Goal: Task Accomplishment & Management: Manage account settings

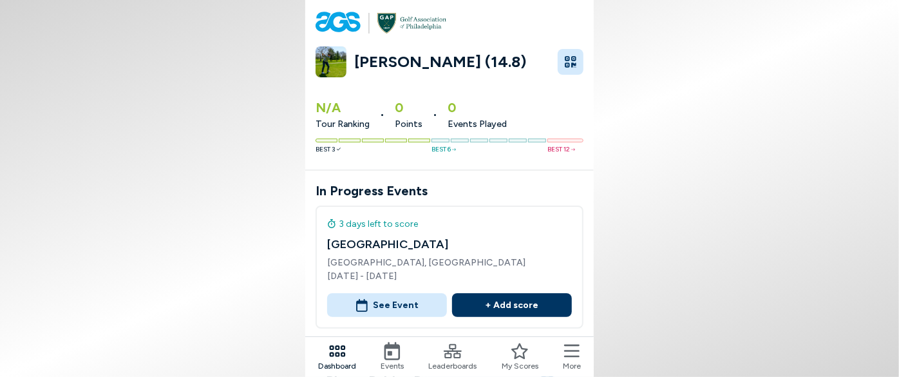
click at [572, 360] on span "More" at bounding box center [572, 366] width 18 height 12
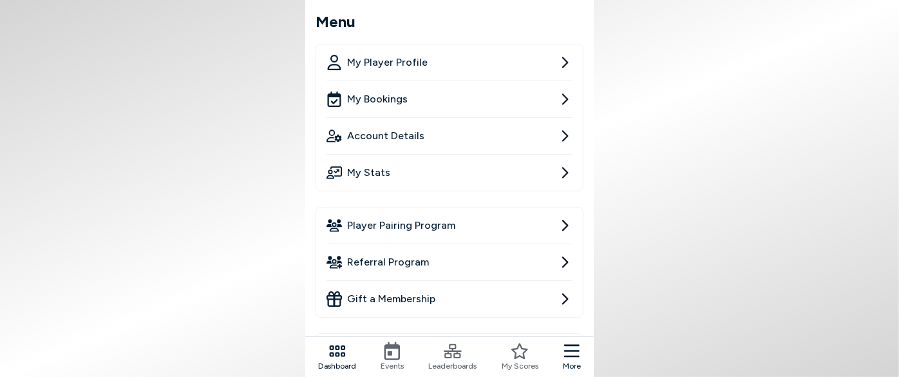
click at [431, 229] on span "Player Pairing Program" at bounding box center [401, 225] width 108 height 15
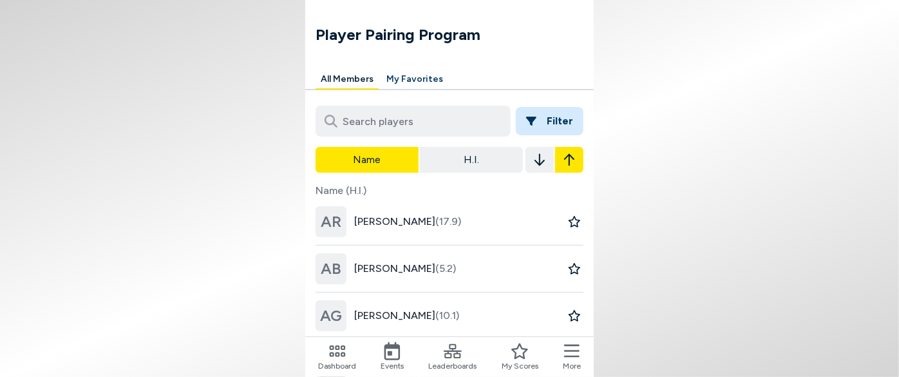
click at [380, 35] on h1 "Player Pairing Program" at bounding box center [454, 34] width 278 height 23
click at [380, 34] on h1 "Player Pairing Program" at bounding box center [454, 34] width 278 height 23
click at [381, 34] on h1 "Player Pairing Program" at bounding box center [454, 34] width 278 height 23
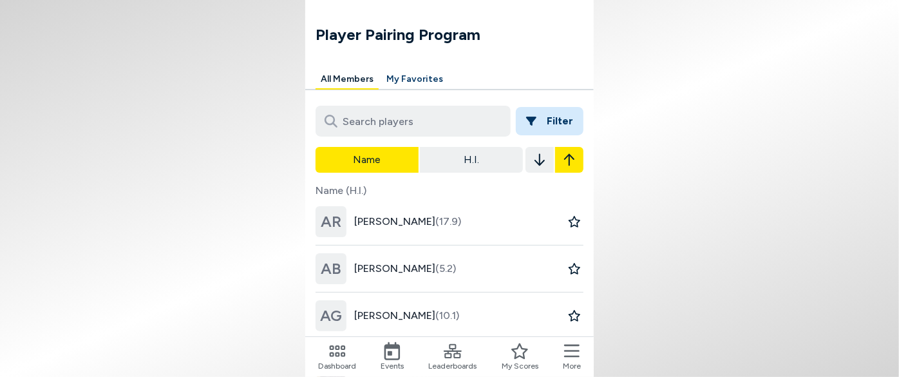
click at [381, 34] on h1 "Player Pairing Program" at bounding box center [454, 34] width 278 height 23
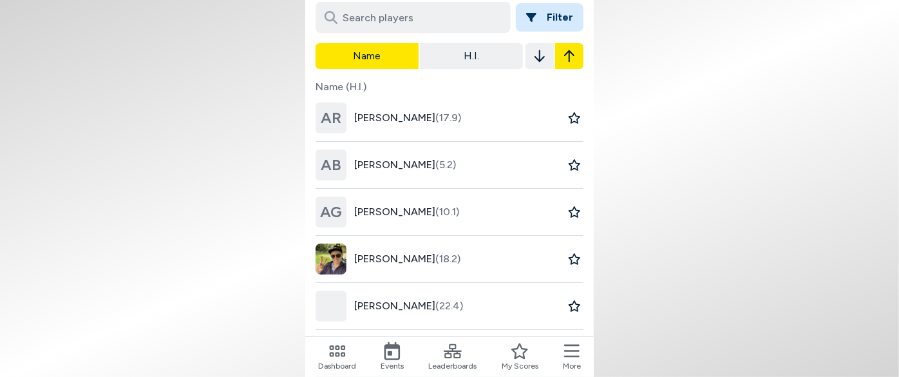
scroll to position [234, 0]
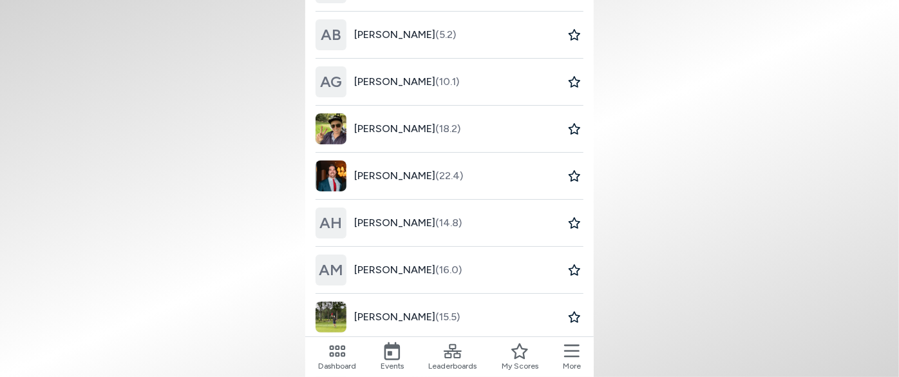
click at [391, 131] on span "[PERSON_NAME] (18.2)" at bounding box center [407, 128] width 106 height 15
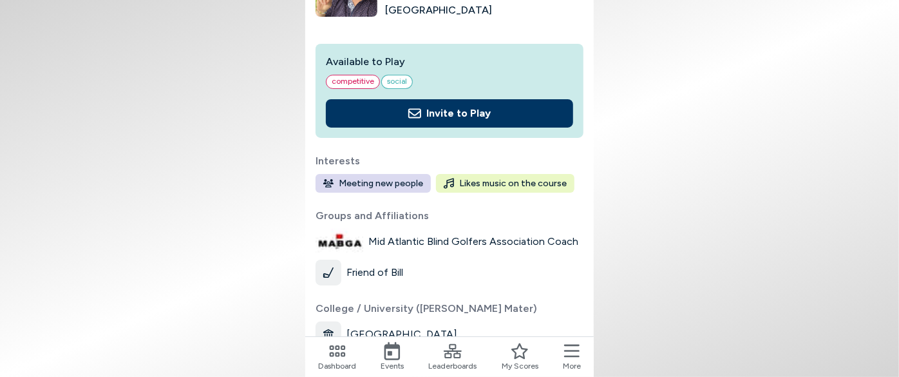
scroll to position [59, 0]
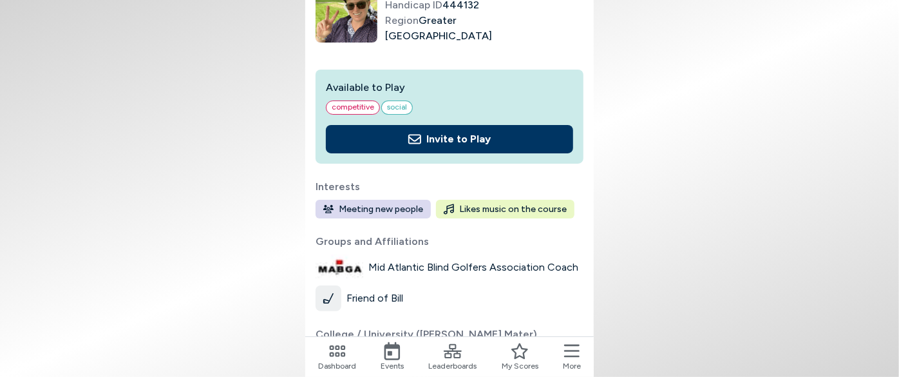
click at [571, 355] on icon at bounding box center [571, 351] width 15 height 18
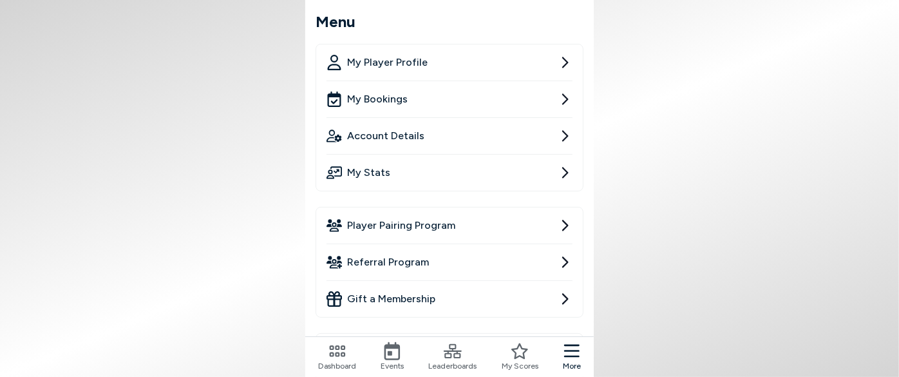
click at [395, 64] on span "My Player Profile" at bounding box center [387, 62] width 80 height 15
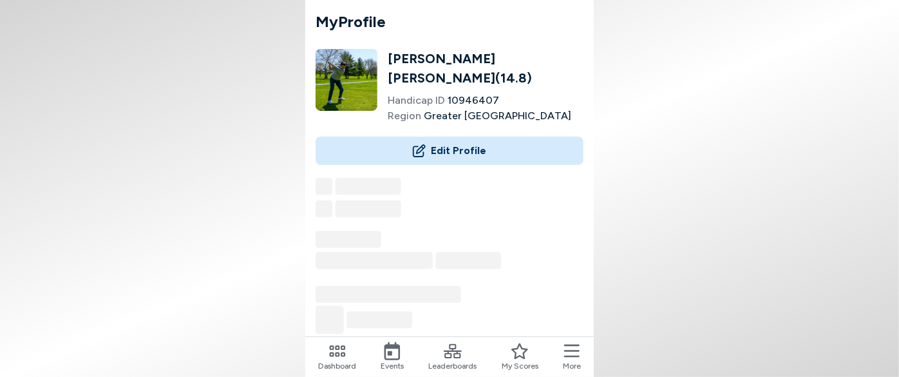
click at [463, 144] on button "Edit Profile" at bounding box center [449, 150] width 268 height 28
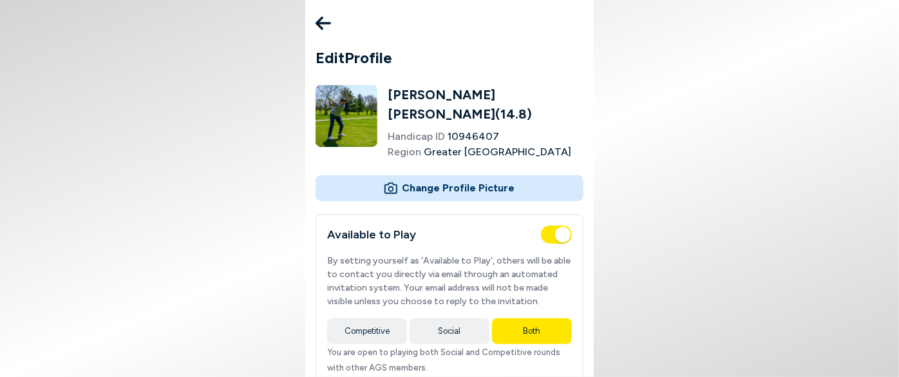
type input "Amateur Golf Society"
type input "Danhersh77"
type input "danhershberg"
type input "[URL][DOMAIN_NAME][PERSON_NAME]"
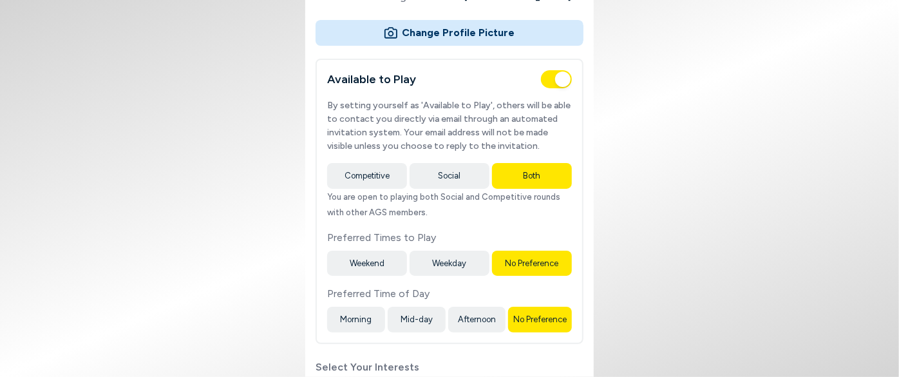
scroll to position [175, 0]
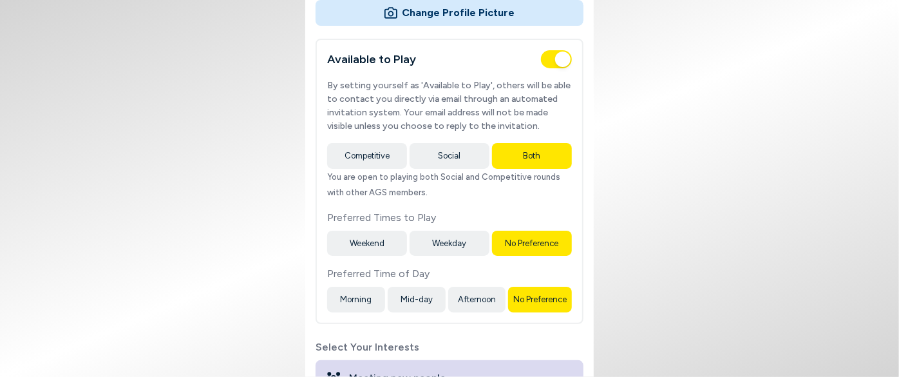
click at [561, 50] on span "button" at bounding box center [556, 59] width 31 height 18
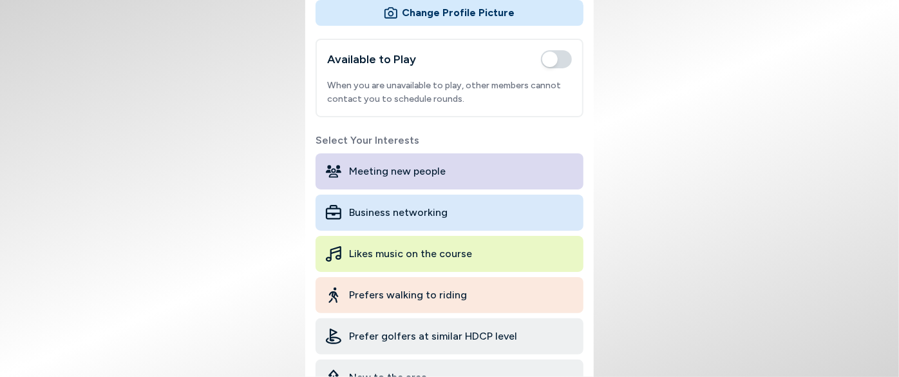
click at [553, 50] on span "button" at bounding box center [556, 59] width 31 height 18
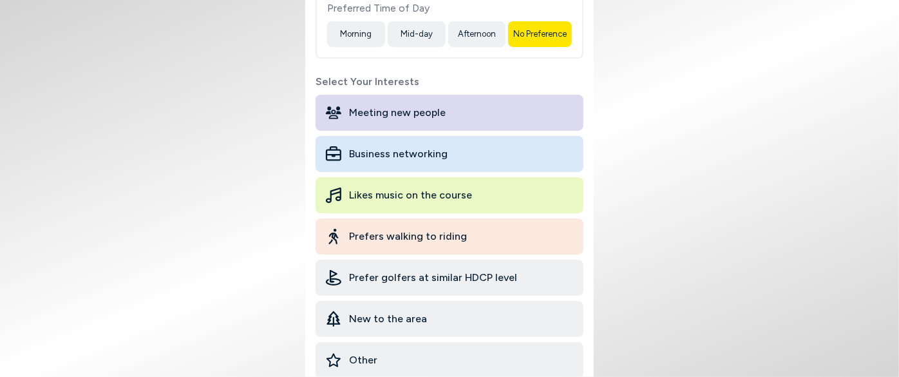
scroll to position [468, 0]
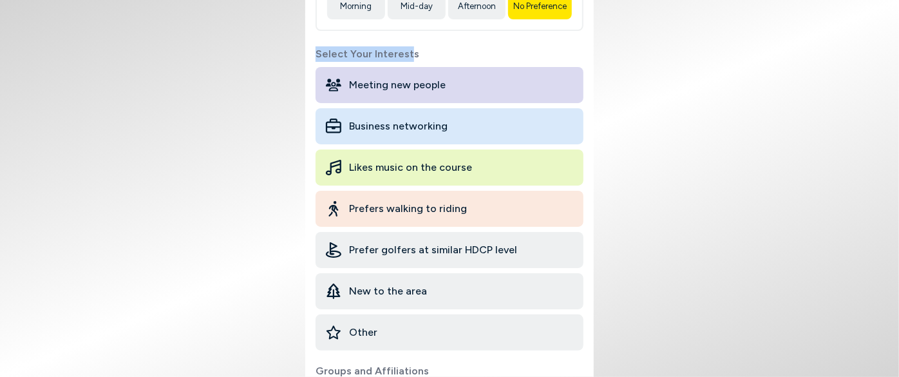
drag, startPoint x: 317, startPoint y: 37, endPoint x: 409, endPoint y: 39, distance: 92.1
click at [409, 46] on label "Select Your Interests" at bounding box center [449, 53] width 268 height 15
click at [411, 46] on label "Select Your Interests" at bounding box center [449, 53] width 268 height 15
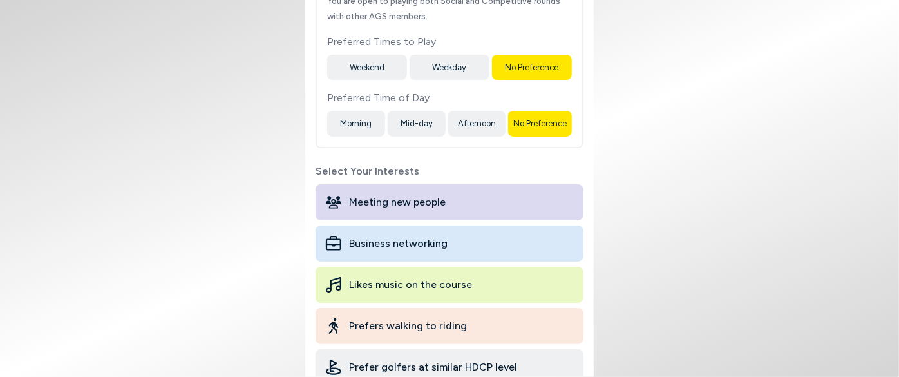
click at [366, 163] on label "Select Your Interests" at bounding box center [449, 170] width 268 height 15
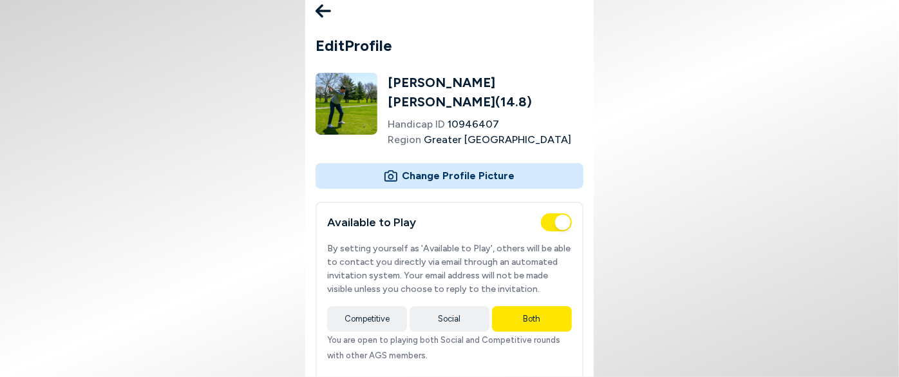
scroll to position [0, 0]
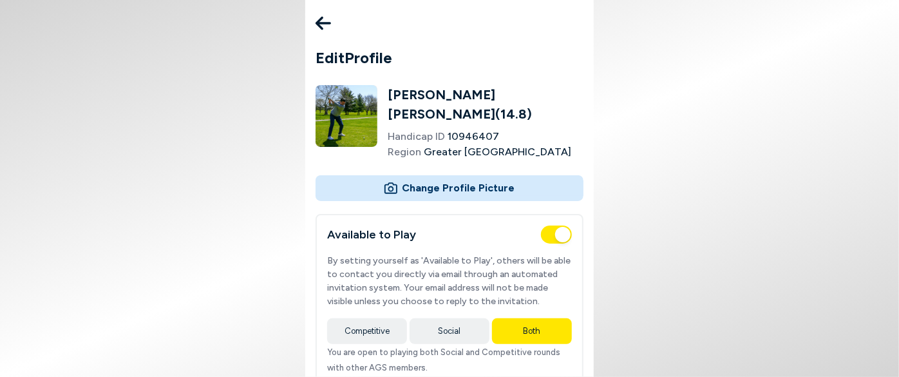
click at [329, 19] on icon at bounding box center [322, 23] width 15 height 26
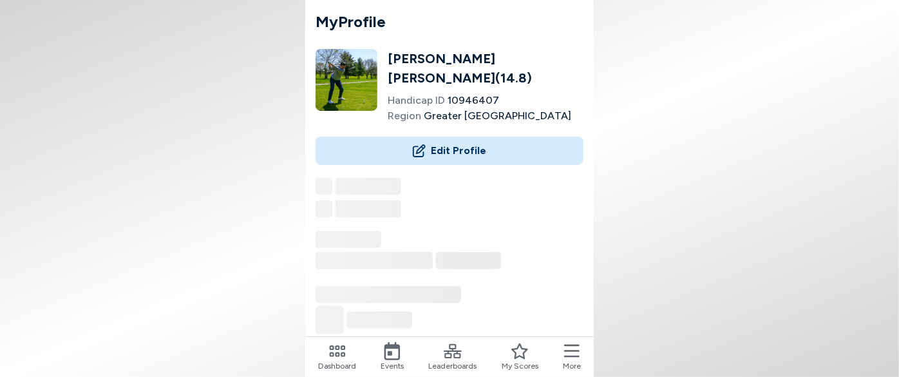
click at [563, 353] on button "More" at bounding box center [572, 357] width 18 height 30
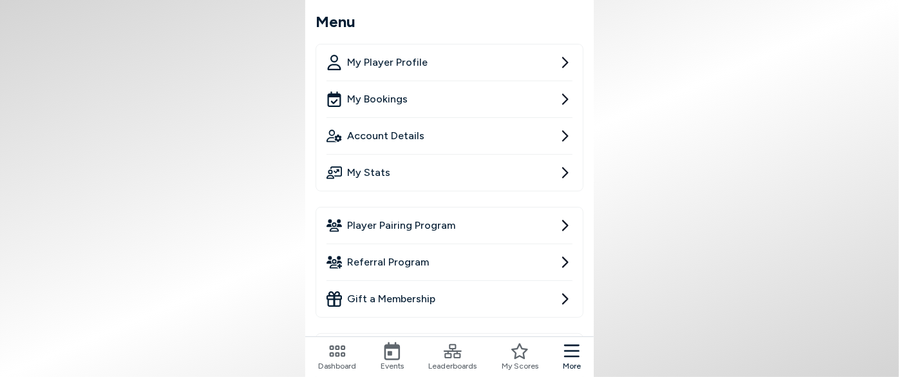
click at [438, 218] on span "Player Pairing Program" at bounding box center [401, 225] width 108 height 15
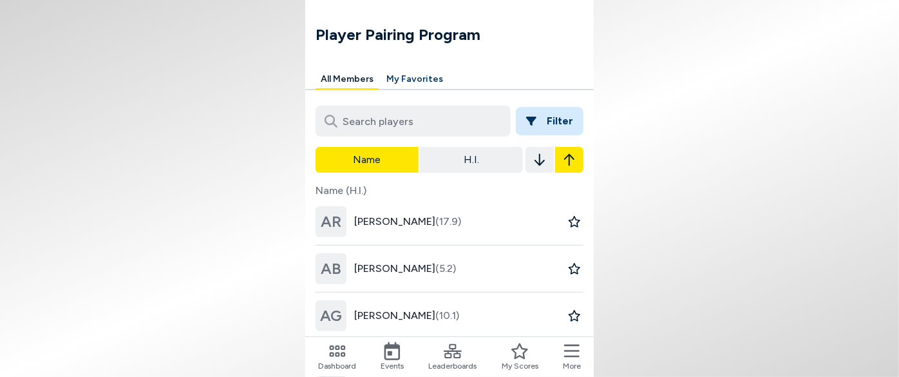
click at [539, 115] on button "Filter" at bounding box center [550, 121] width 68 height 28
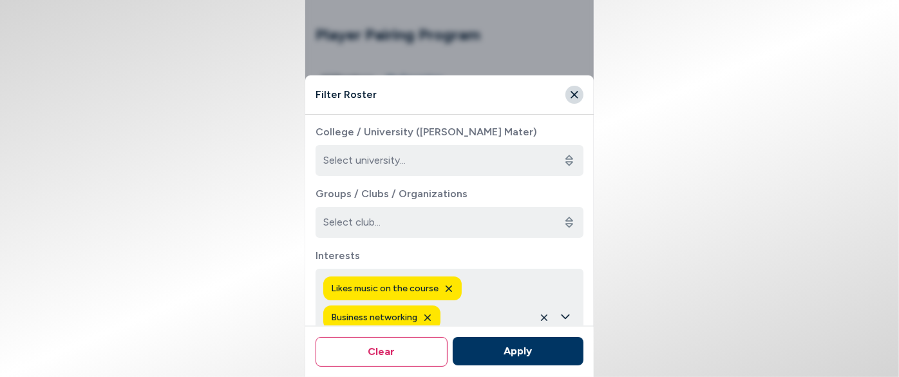
scroll to position [409, 0]
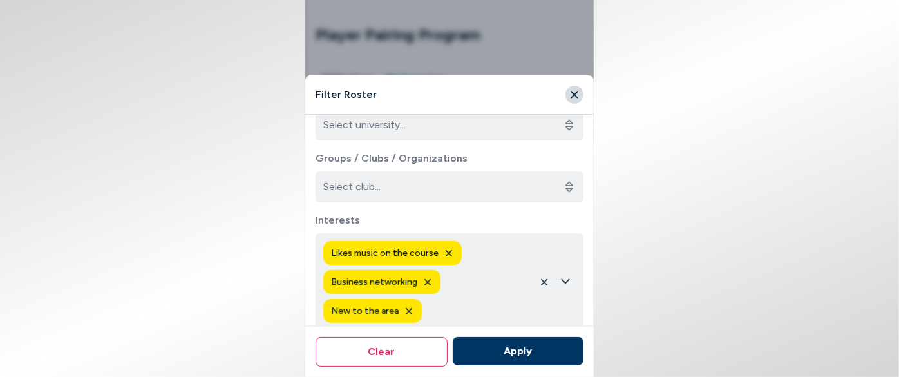
click at [528, 196] on input "Groups / Clubs / Organizations" at bounding box center [449, 186] width 268 height 31
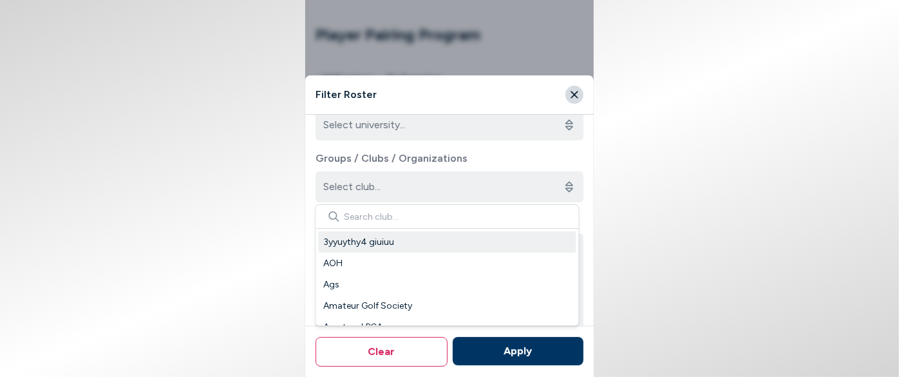
click at [567, 190] on icon at bounding box center [569, 186] width 8 height 31
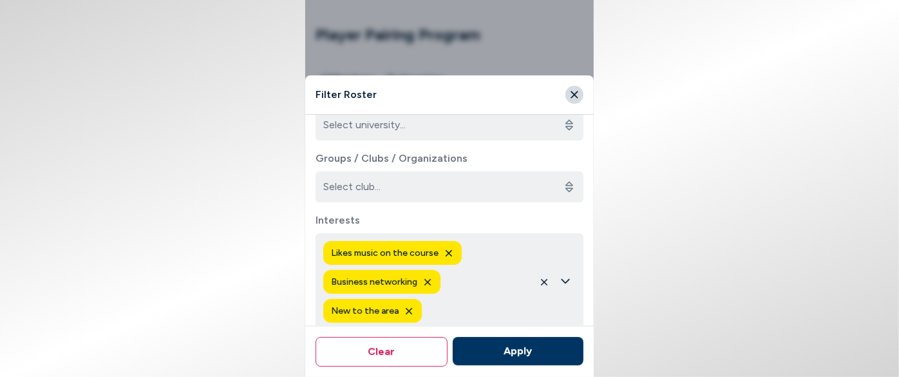
click at [565, 192] on icon at bounding box center [569, 186] width 8 height 31
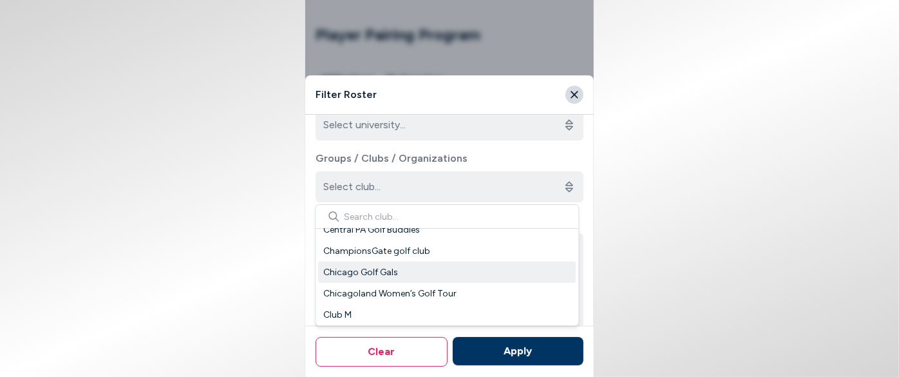
scroll to position [351, 0]
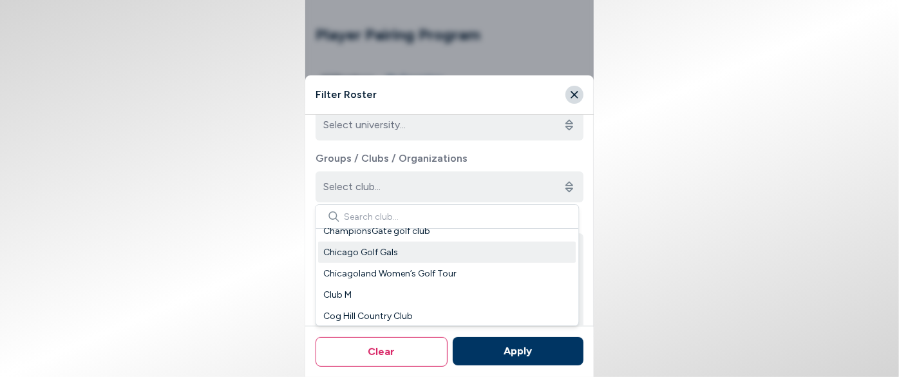
click at [444, 253] on div "Chicago Golf Gals" at bounding box center [446, 251] width 257 height 21
type input "Chicago Golf Gals"
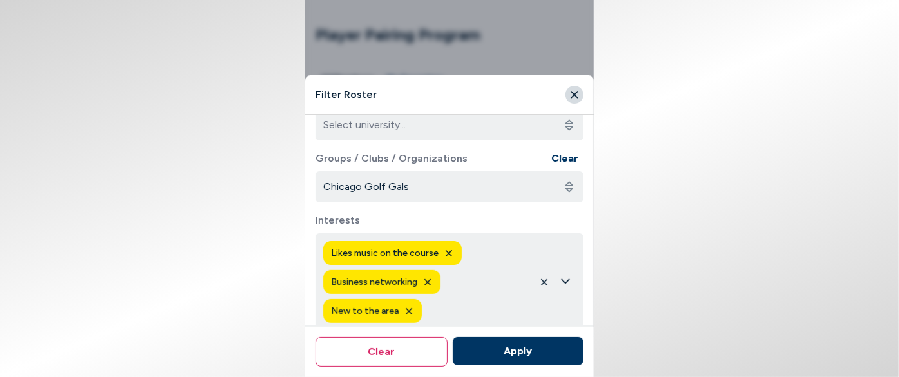
click at [448, 254] on icon "button" at bounding box center [448, 253] width 10 height 10
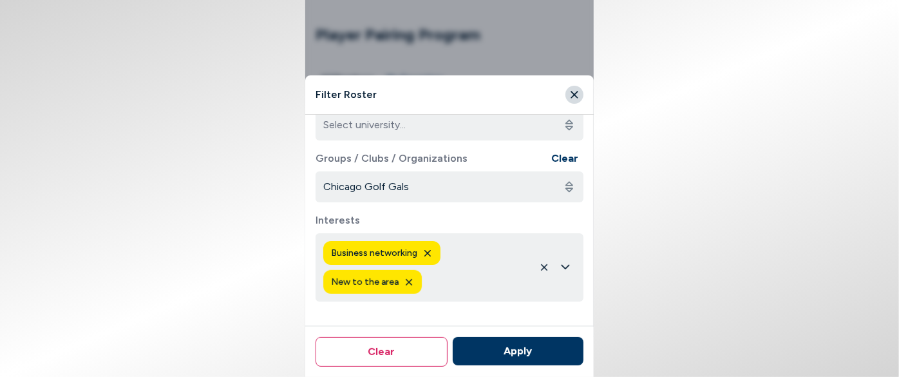
click at [427, 250] on icon "button" at bounding box center [427, 252] width 6 height 6
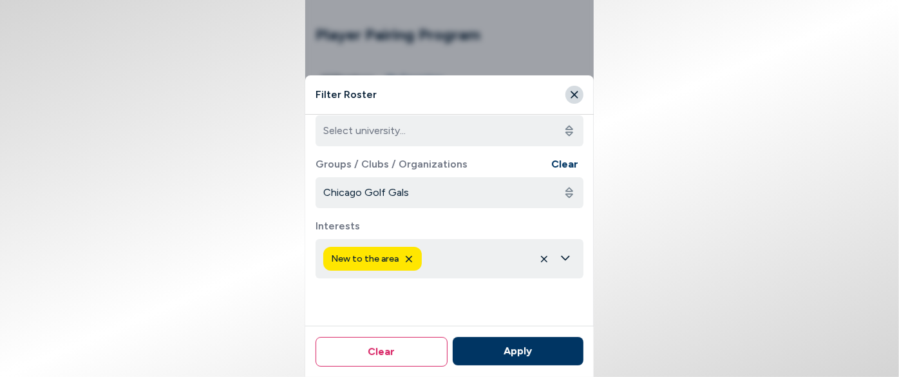
click at [407, 256] on icon "button" at bounding box center [408, 258] width 6 height 6
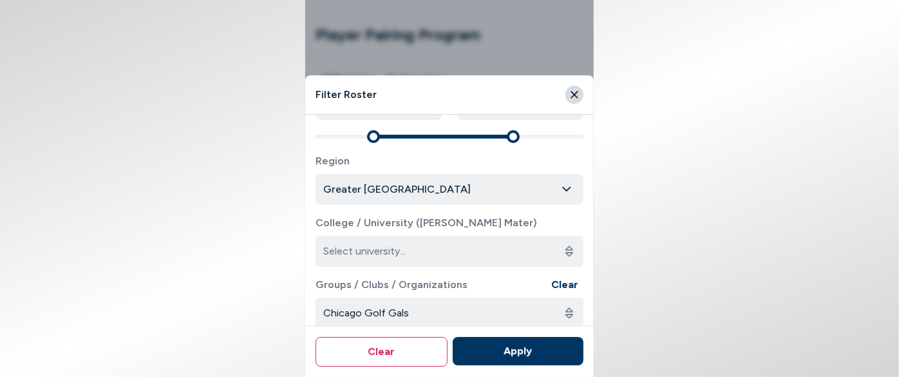
scroll to position [279, 0]
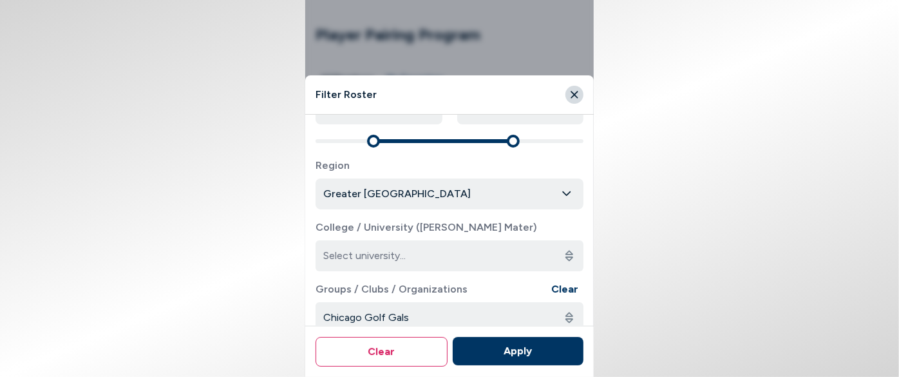
click at [556, 197] on body "Player Pairing Program All Members My Favorites Filter Name H.I. Name (H.I.) No…" at bounding box center [449, 188] width 899 height 377
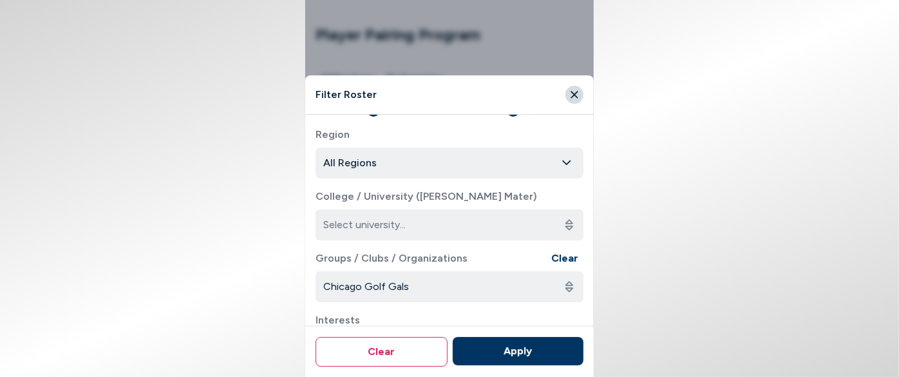
scroll to position [337, 0]
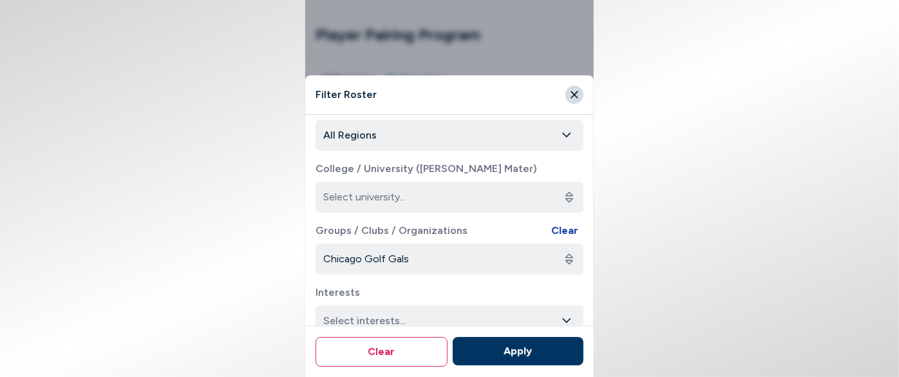
click at [554, 234] on button "Clear" at bounding box center [564, 230] width 27 height 15
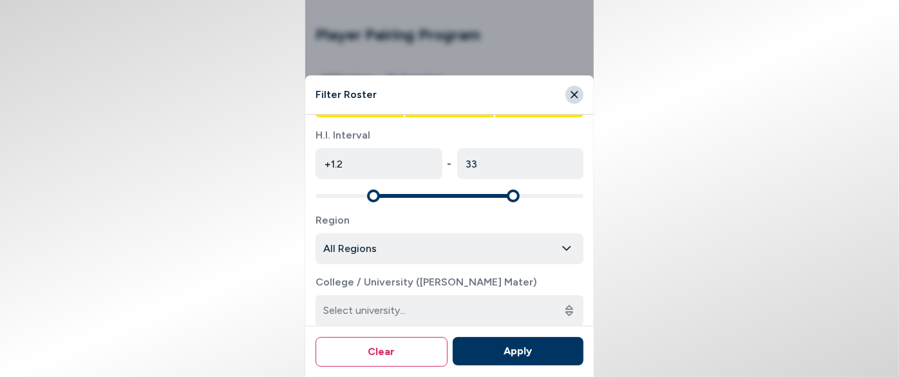
scroll to position [220, 0]
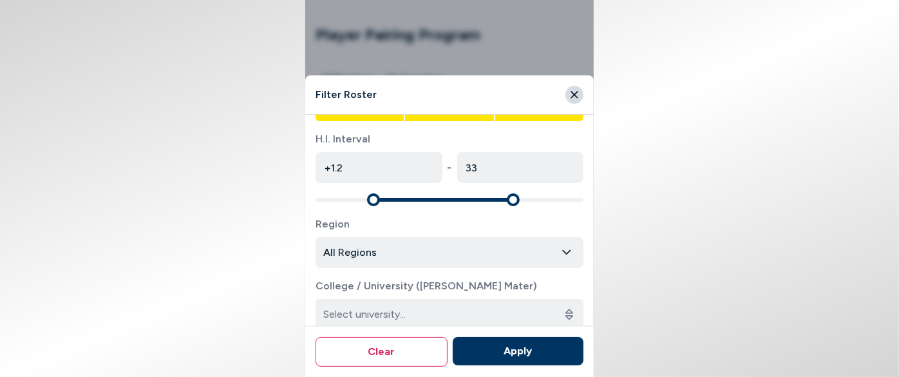
click at [573, 88] on button "Close" at bounding box center [574, 95] width 18 height 18
type input "+9.9"
type input "54"
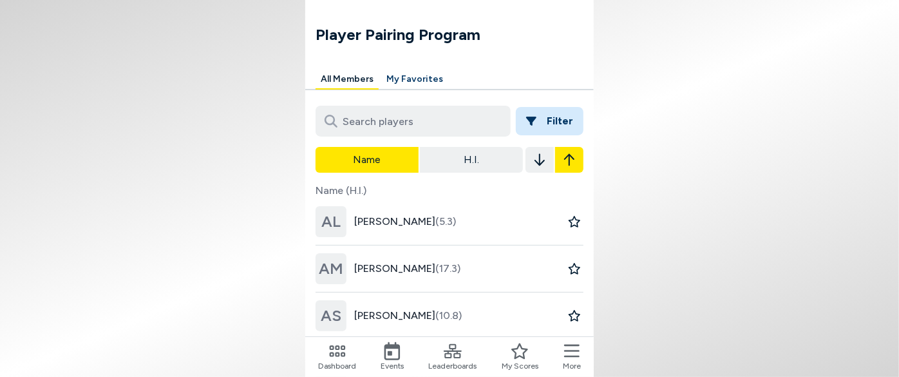
scroll to position [0, 0]
click at [549, 133] on button "Filter" at bounding box center [550, 121] width 68 height 28
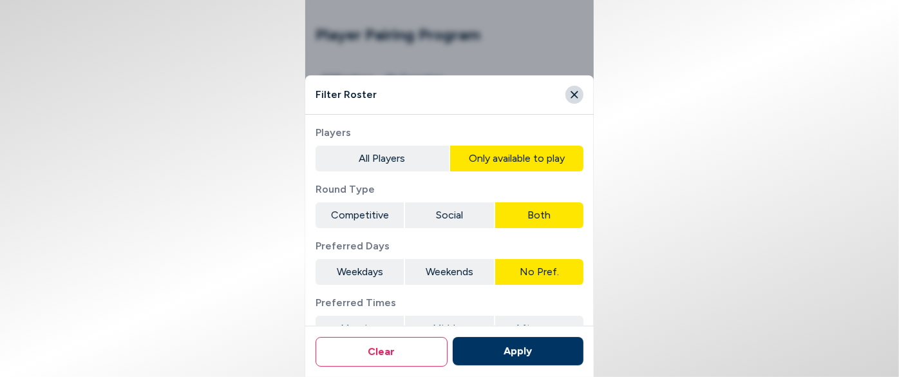
click at [400, 157] on button "All Players" at bounding box center [381, 158] width 133 height 26
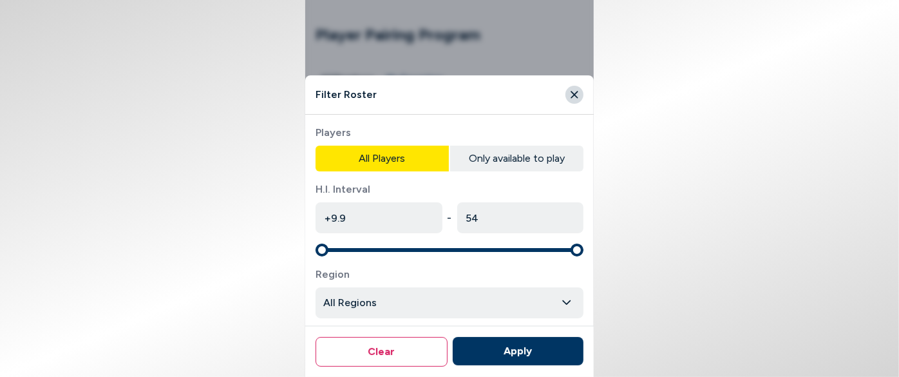
click at [499, 151] on button "Only available to play" at bounding box center [516, 158] width 133 height 26
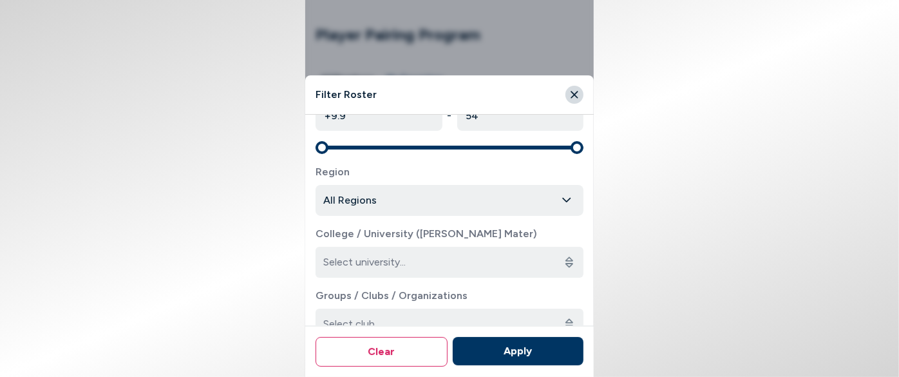
scroll to position [292, 0]
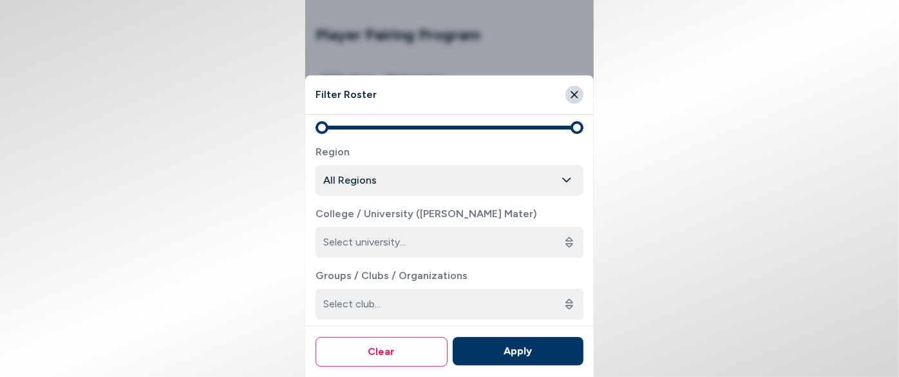
click at [573, 95] on icon "Close" at bounding box center [573, 94] width 7 height 7
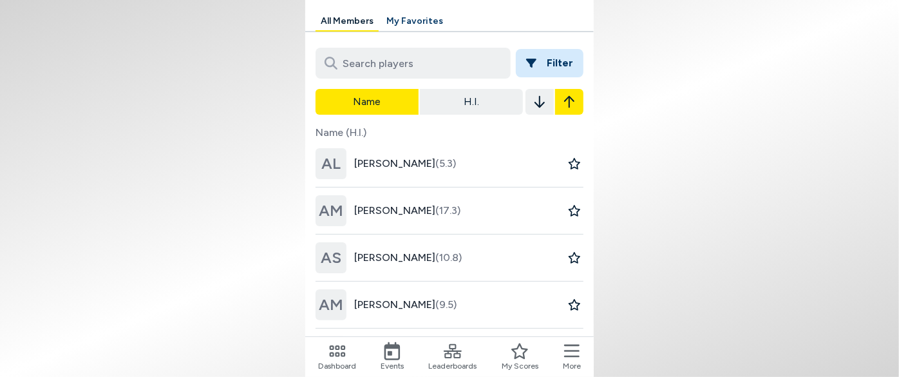
scroll to position [58, 0]
click at [592, 62] on div "Filter Name H.I. Name (H.I.) [PERSON_NAME] (5.3) AM [PERSON_NAME] (17.3) AS [PE…" at bounding box center [449, 354] width 288 height 646
click at [564, 61] on button "Filter" at bounding box center [550, 63] width 68 height 28
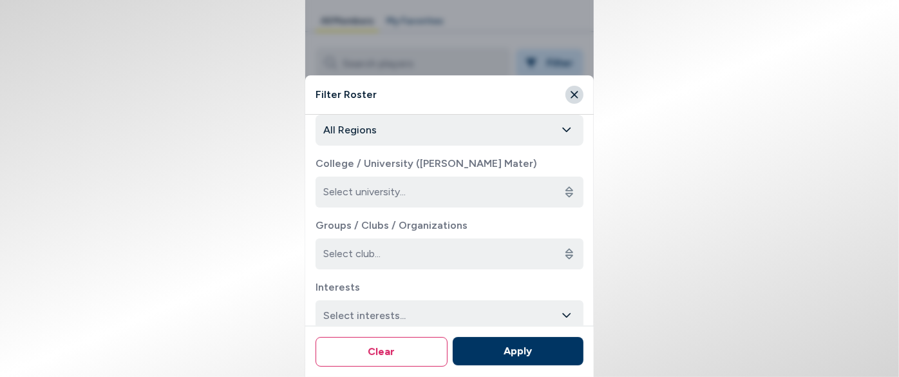
scroll to position [396, 0]
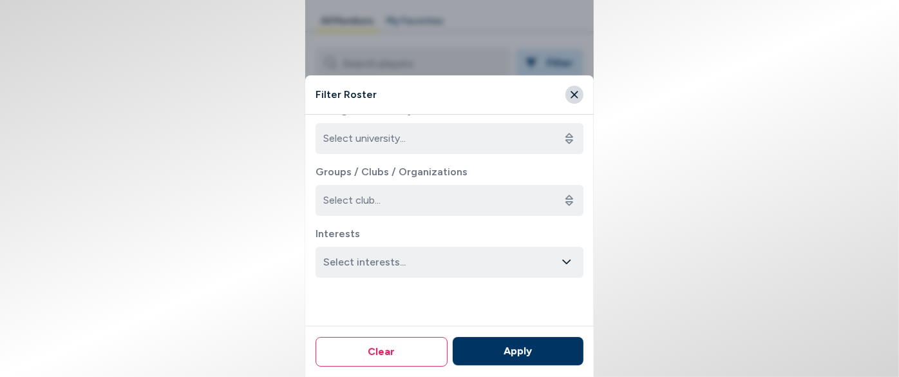
click at [582, 93] on button "Close" at bounding box center [574, 95] width 18 height 18
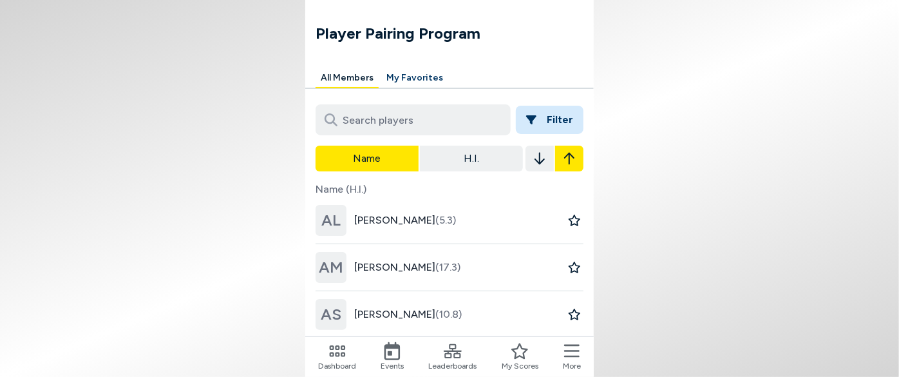
scroll to position [0, 0]
click at [420, 77] on button "My Favorites" at bounding box center [414, 80] width 67 height 20
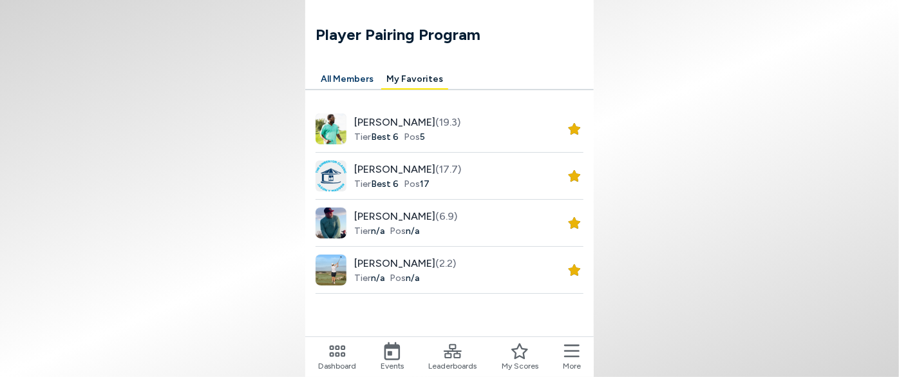
click at [567, 351] on icon at bounding box center [571, 351] width 15 height 18
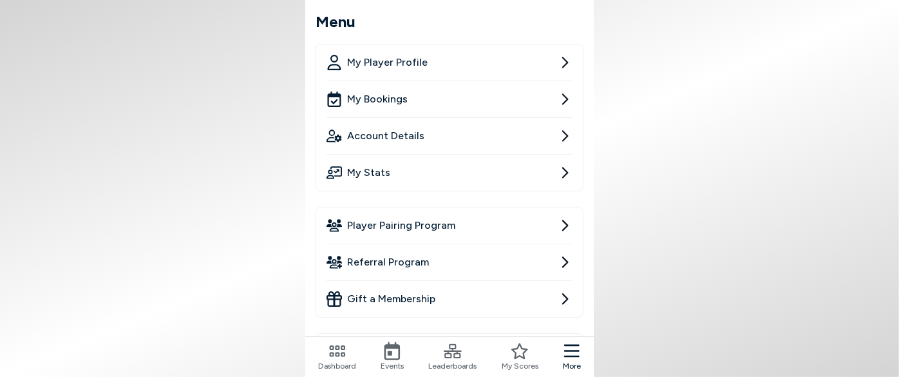
click at [389, 169] on link "My Stats" at bounding box center [449, 172] width 246 height 36
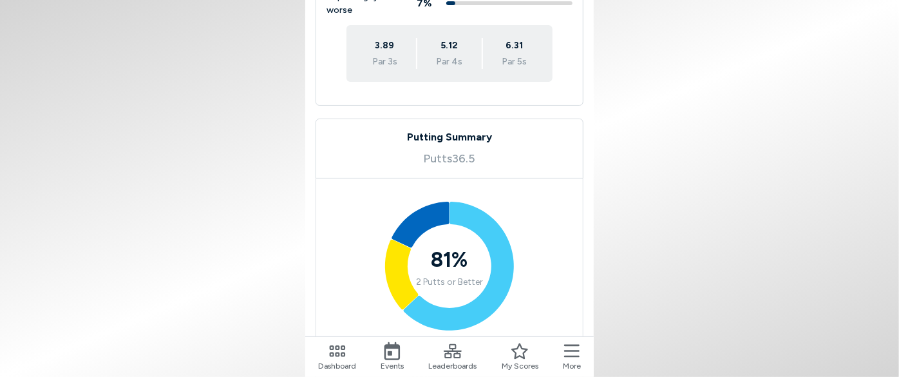
scroll to position [527, 0]
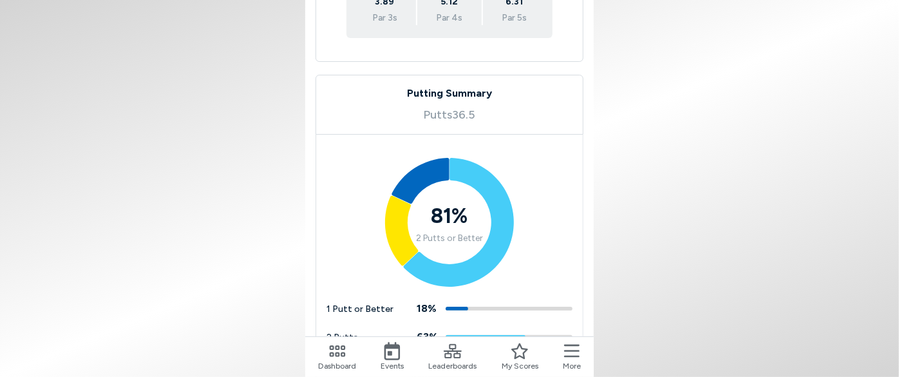
click at [570, 363] on span "More" at bounding box center [572, 366] width 18 height 12
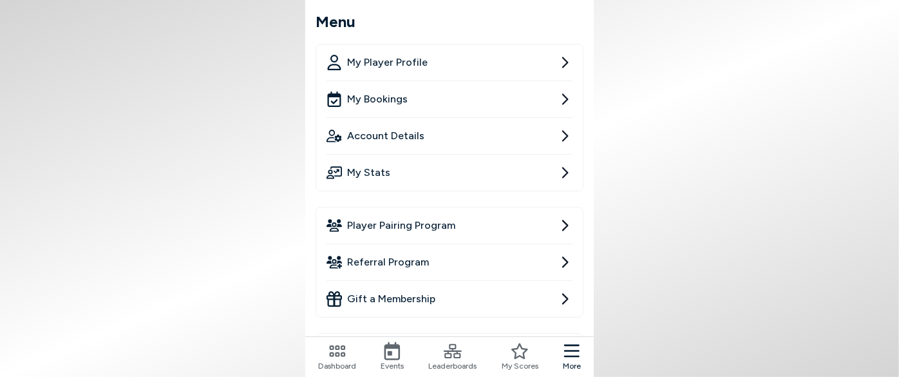
click at [415, 68] on span "My Player Profile" at bounding box center [387, 62] width 80 height 15
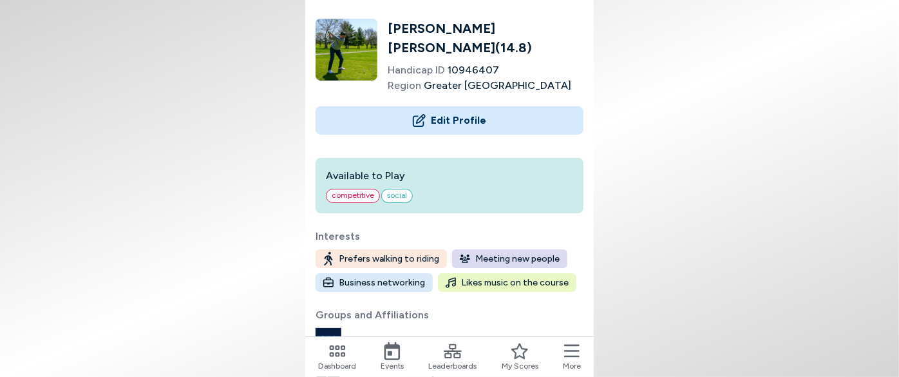
scroll to position [58, 0]
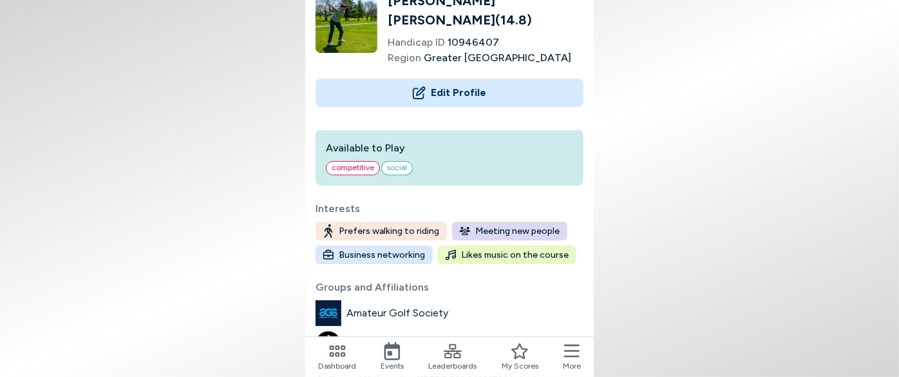
click at [471, 80] on button "Edit Profile" at bounding box center [449, 93] width 268 height 28
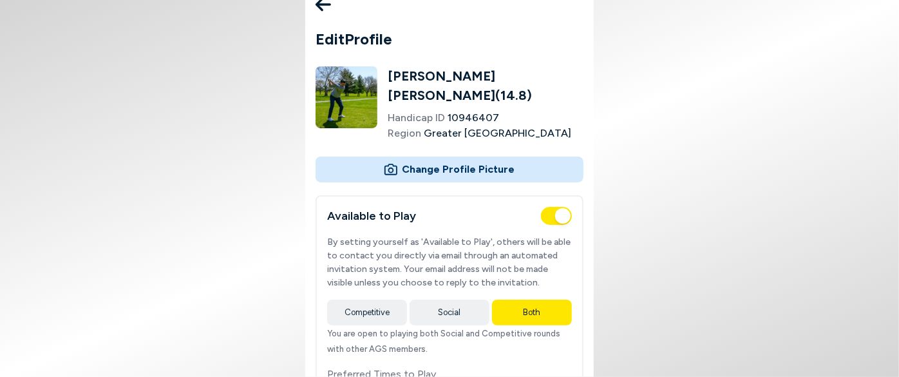
scroll to position [0, 0]
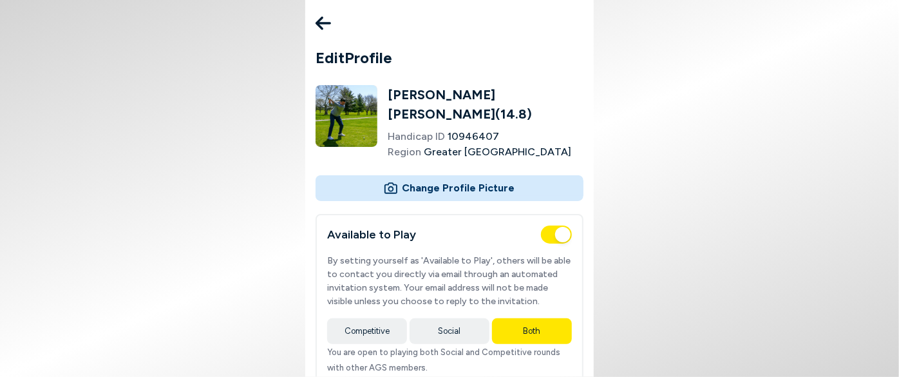
click at [324, 28] on icon at bounding box center [322, 23] width 15 height 26
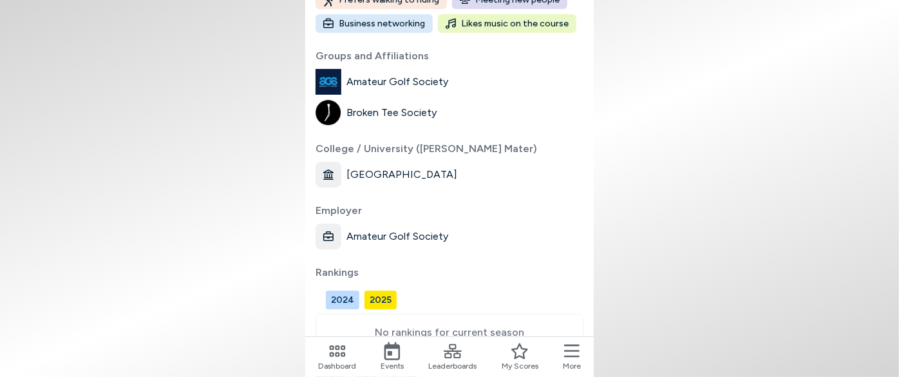
scroll to position [292, 0]
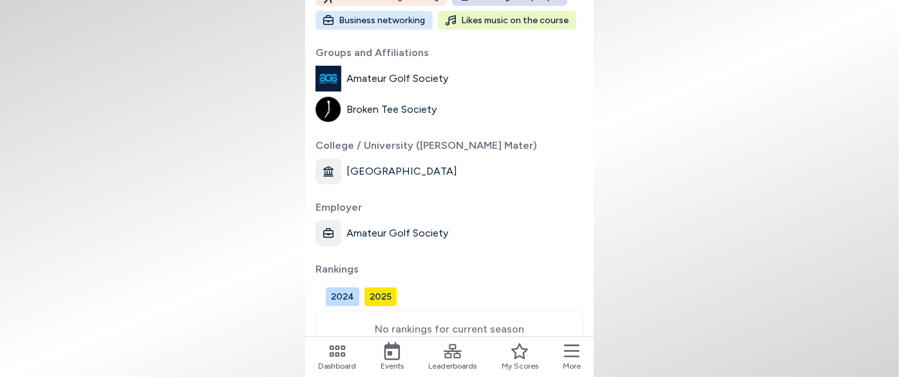
click at [570, 360] on span "More" at bounding box center [572, 366] width 18 height 12
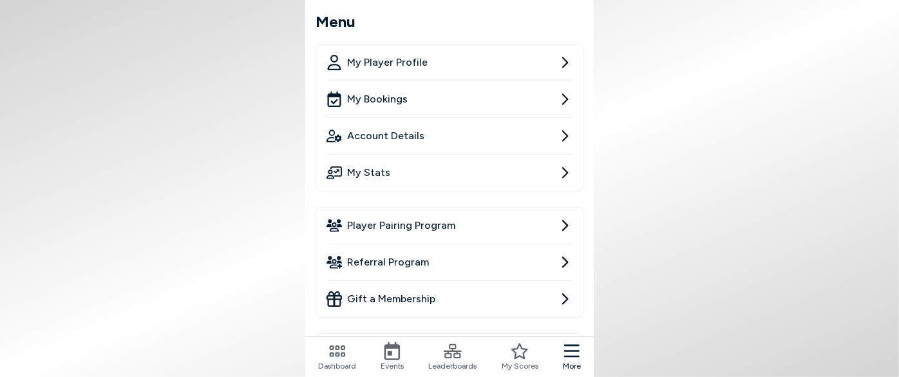
click at [415, 133] on span "Account Details" at bounding box center [385, 135] width 77 height 15
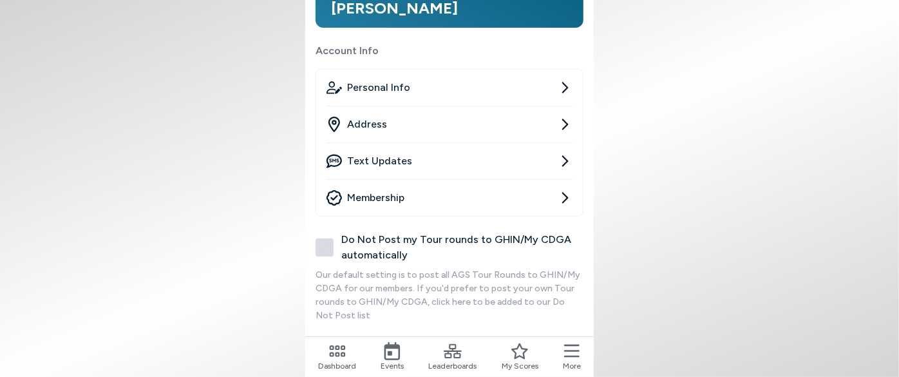
scroll to position [191, 0]
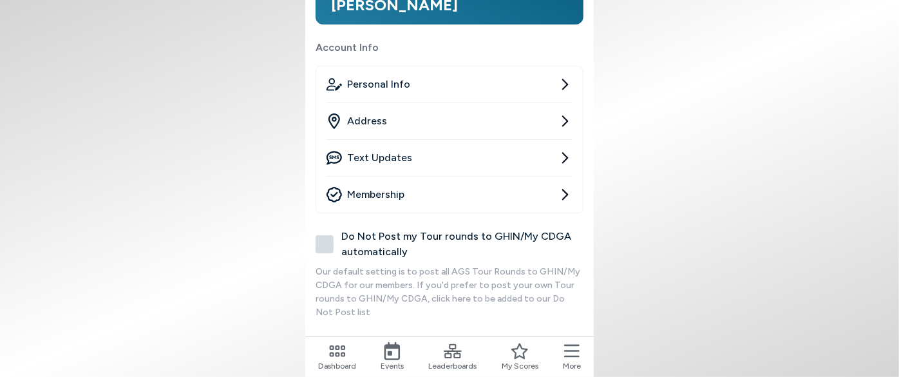
click at [327, 239] on label "Do Not Post my Tour rounds to GHIN/My CDGA automatically" at bounding box center [449, 243] width 268 height 31
click at [327, 239] on button "Do Not Post my Tour rounds to GHIN/My CDGA automatically" at bounding box center [324, 244] width 18 height 18
click at [322, 243] on label "Do Not Post my Tour rounds to GHIN/My CDGA automatically" at bounding box center [449, 243] width 268 height 31
click at [322, 243] on button "Do Not Post my Tour rounds to GHIN/My CDGA automatically" at bounding box center [324, 244] width 18 height 18
click at [577, 346] on icon at bounding box center [571, 351] width 15 height 18
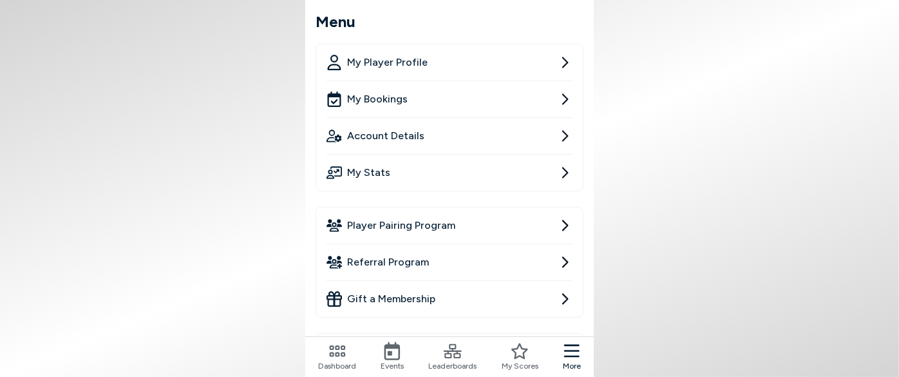
click at [425, 174] on link "My Stats" at bounding box center [449, 172] width 246 height 36
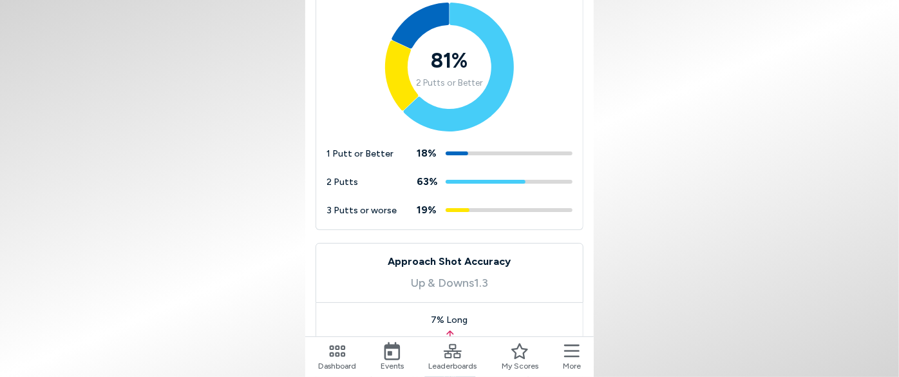
scroll to position [819, 0]
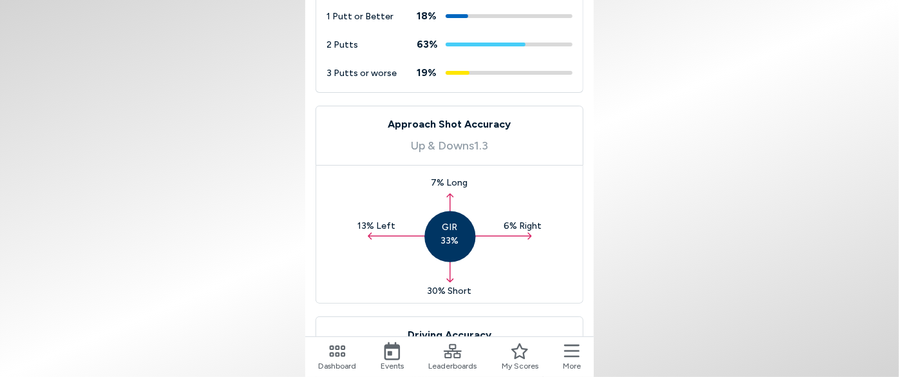
click at [392, 348] on icon at bounding box center [392, 351] width 16 height 18
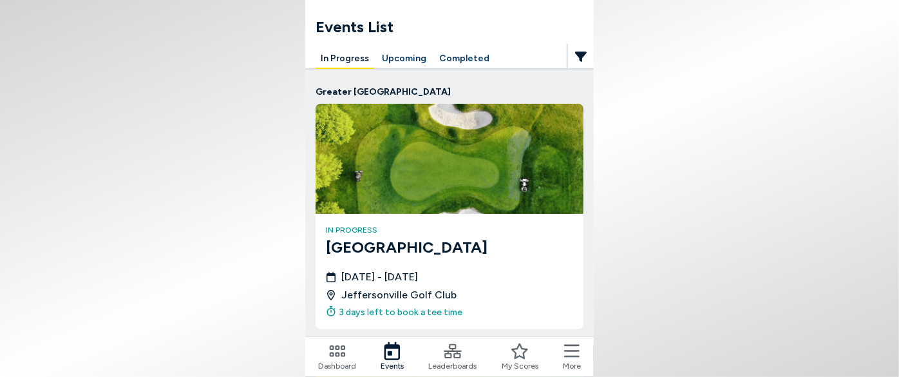
click at [408, 58] on button "Upcoming" at bounding box center [404, 59] width 55 height 20
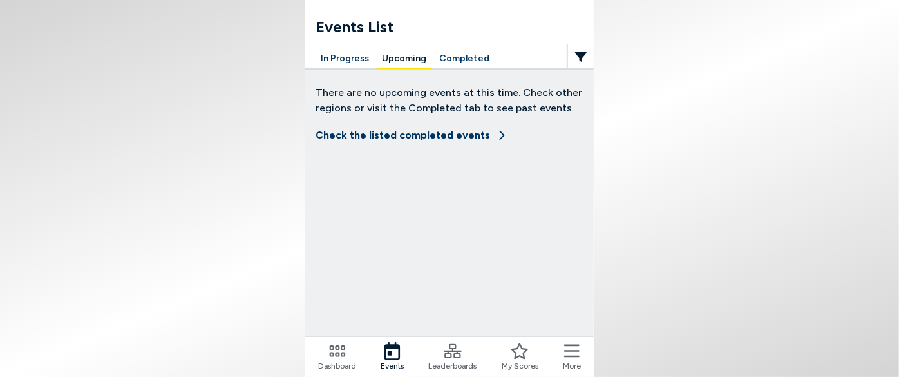
click at [458, 60] on button "Completed" at bounding box center [464, 59] width 61 height 20
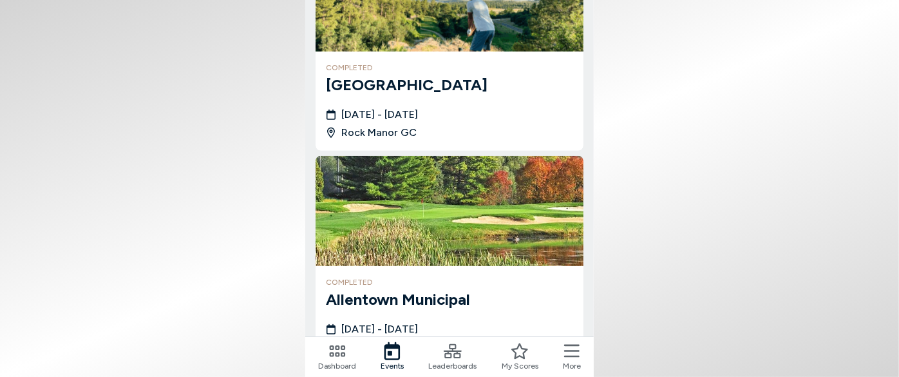
scroll to position [234, 0]
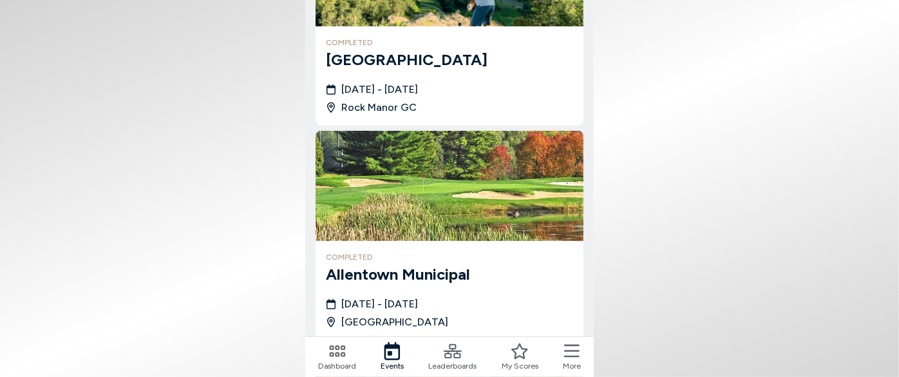
click at [525, 68] on h3 "[GEOGRAPHIC_DATA]" at bounding box center [449, 59] width 247 height 23
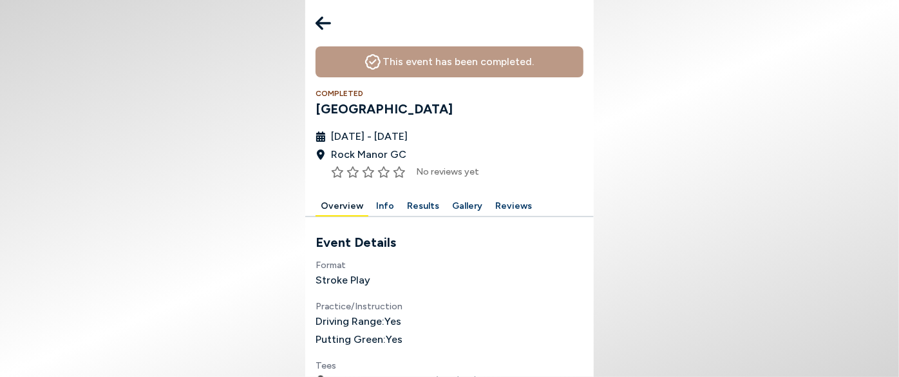
click at [324, 25] on icon at bounding box center [322, 23] width 15 height 26
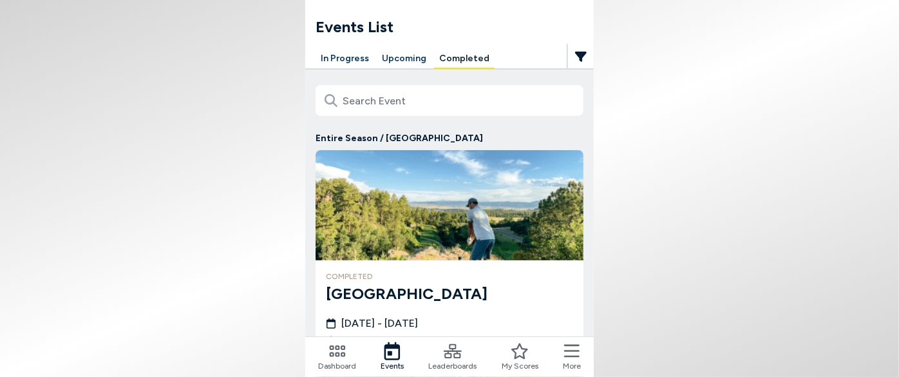
click at [396, 53] on button "Upcoming" at bounding box center [404, 59] width 55 height 20
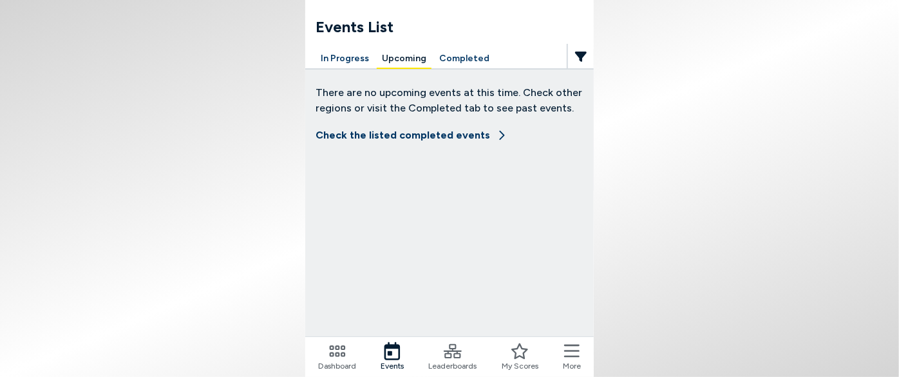
click at [355, 51] on button "In Progress" at bounding box center [344, 59] width 59 height 20
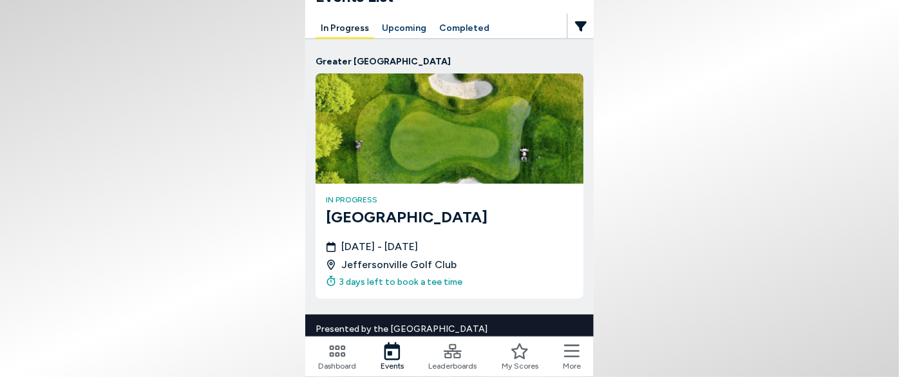
scroll to position [58, 0]
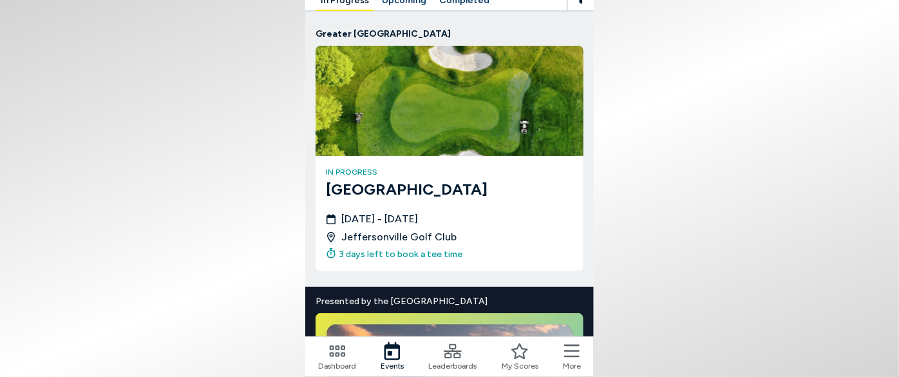
click at [393, 201] on div "in progress [GEOGRAPHIC_DATA] [DATE] - [DATE] Jeffersonville Golf Club 3 days l…" at bounding box center [449, 213] width 268 height 115
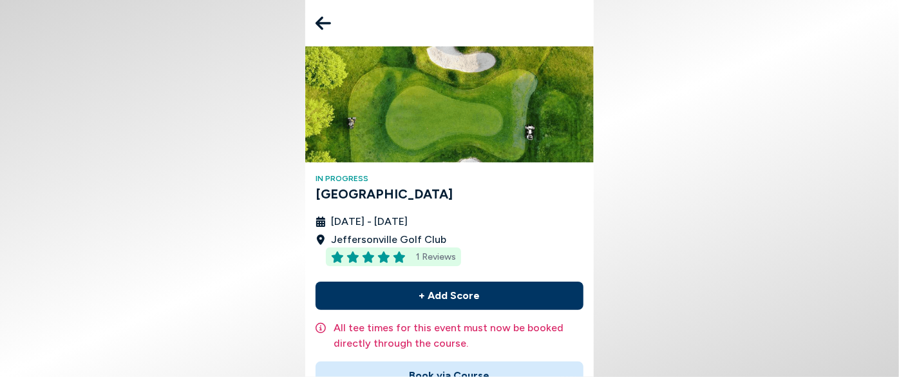
click at [420, 254] on span "1 Reviews" at bounding box center [436, 257] width 40 height 14
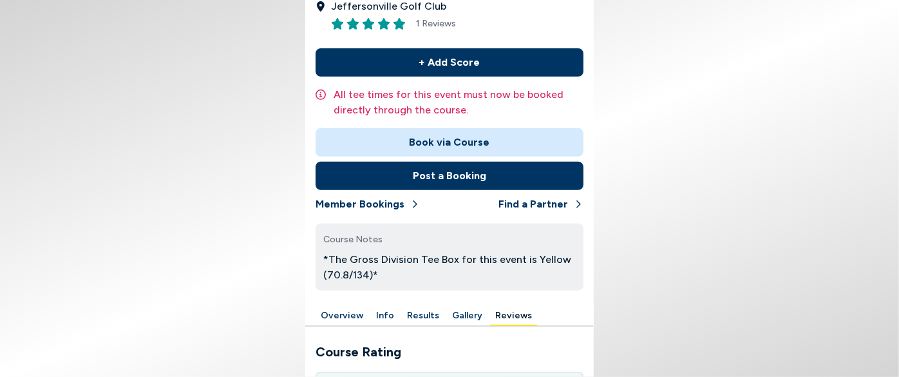
scroll to position [234, 0]
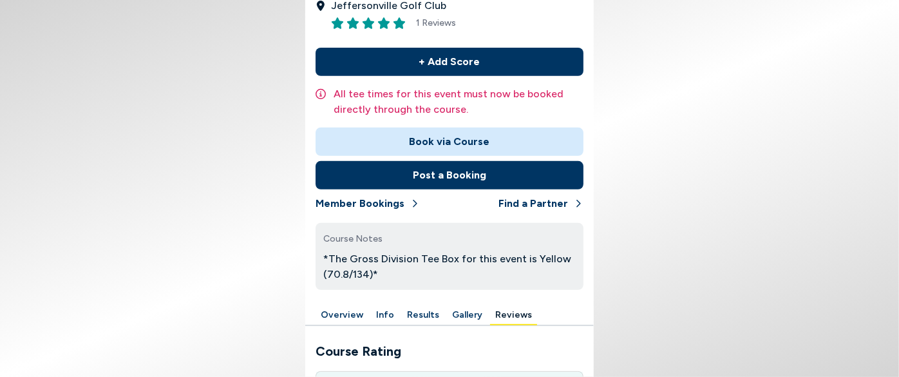
click at [411, 140] on button "Book via Course" at bounding box center [449, 141] width 268 height 28
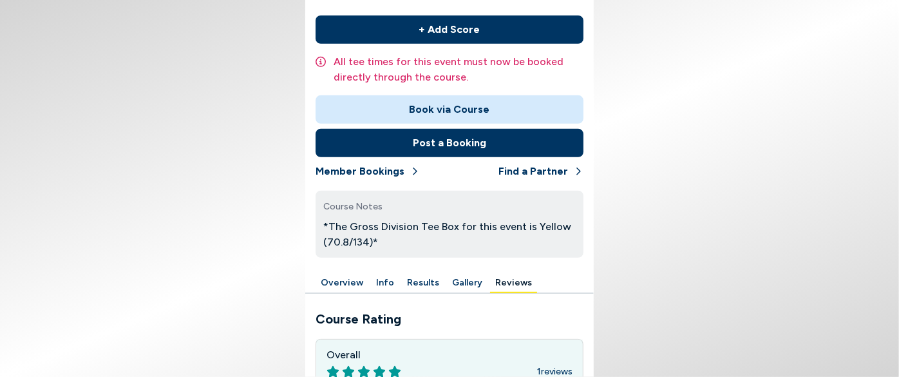
scroll to position [292, 0]
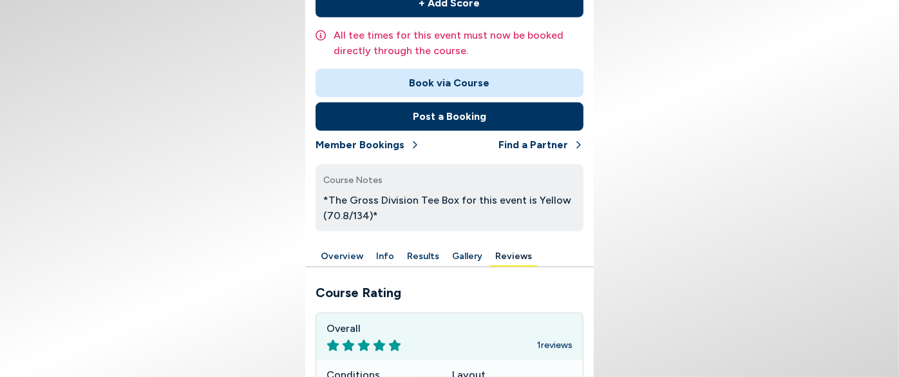
click at [444, 118] on button "Post a Booking" at bounding box center [449, 116] width 268 height 28
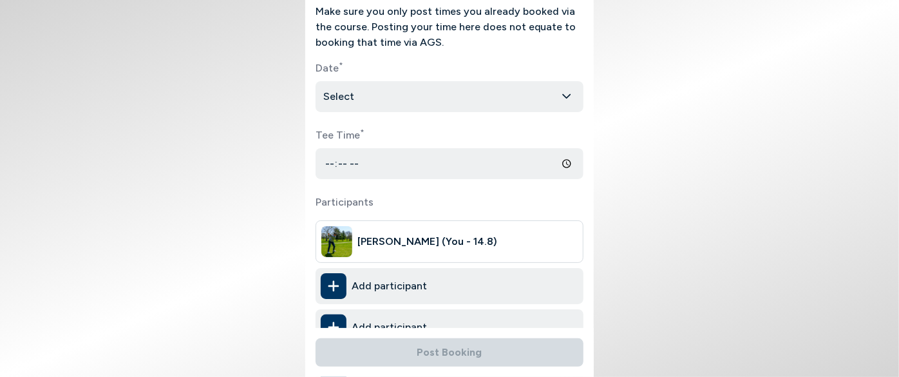
scroll to position [116, 0]
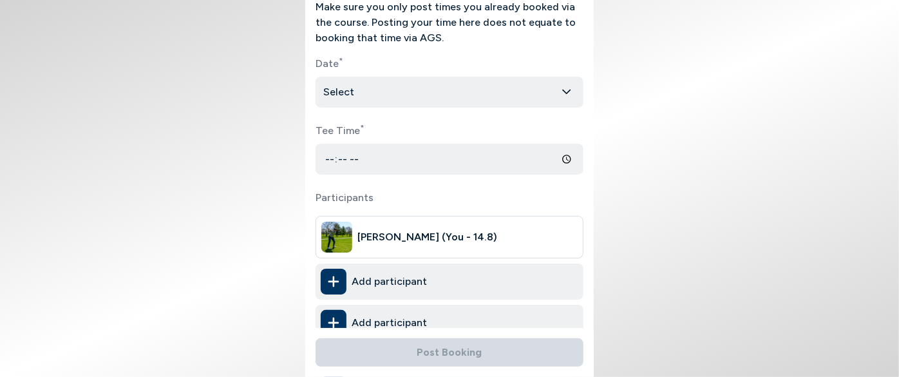
click at [405, 89] on html "Post a Booking [GEOGRAPHIC_DATA] [GEOGRAPHIC_DATA] , 2025 Tour Make sure you on…" at bounding box center [449, 188] width 899 height 377
click at [404, 88] on html "Post a Booking [GEOGRAPHIC_DATA] [GEOGRAPHIC_DATA] , 2025 Tour Make sure you on…" at bounding box center [449, 188] width 899 height 377
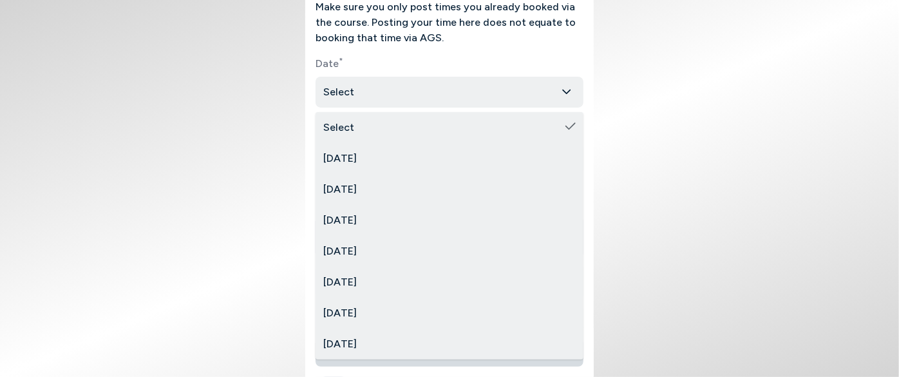
click at [404, 88] on html "Post a Booking [GEOGRAPHIC_DATA] [GEOGRAPHIC_DATA] , 2025 Tour Make sure you on…" at bounding box center [449, 188] width 899 height 377
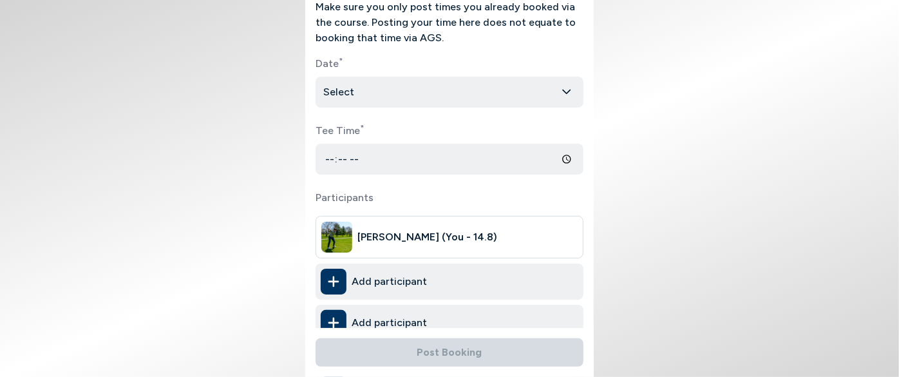
click at [510, 93] on html "Post a Booking [GEOGRAPHIC_DATA] [GEOGRAPHIC_DATA] , 2025 Tour Make sure you on…" at bounding box center [449, 188] width 899 height 377
click at [570, 159] on input "Tee Time *" at bounding box center [449, 159] width 268 height 31
click at [480, 171] on input "Tee Time *" at bounding box center [449, 159] width 268 height 31
click at [364, 162] on input "Tee Time *" at bounding box center [449, 159] width 268 height 31
click at [360, 157] on input "Tee Time *" at bounding box center [449, 159] width 268 height 31
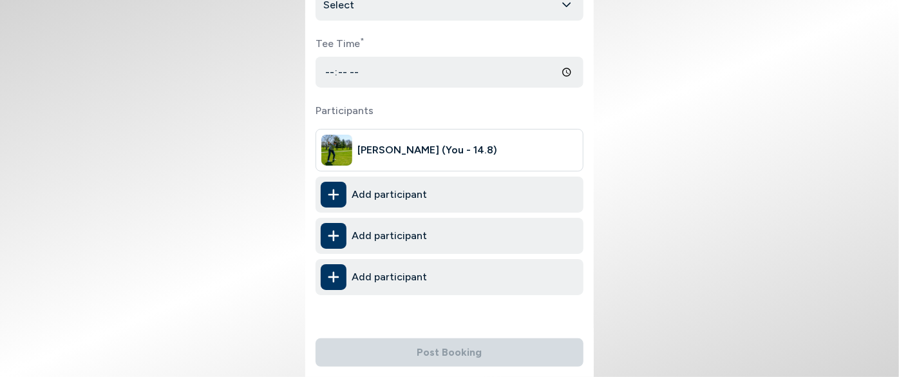
scroll to position [227, 0]
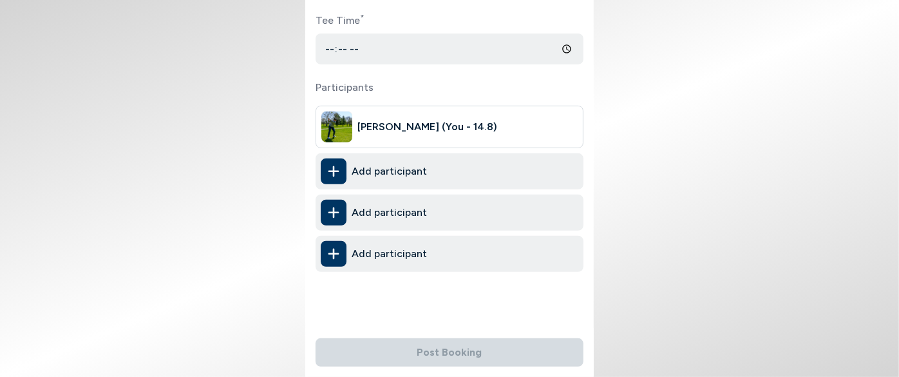
click at [398, 173] on span "Add participant" at bounding box center [388, 170] width 75 height 15
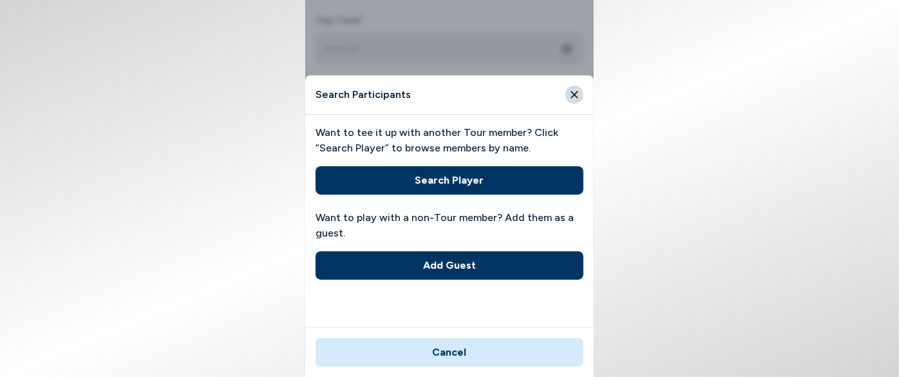
click at [467, 264] on button "Add Guest" at bounding box center [449, 265] width 268 height 28
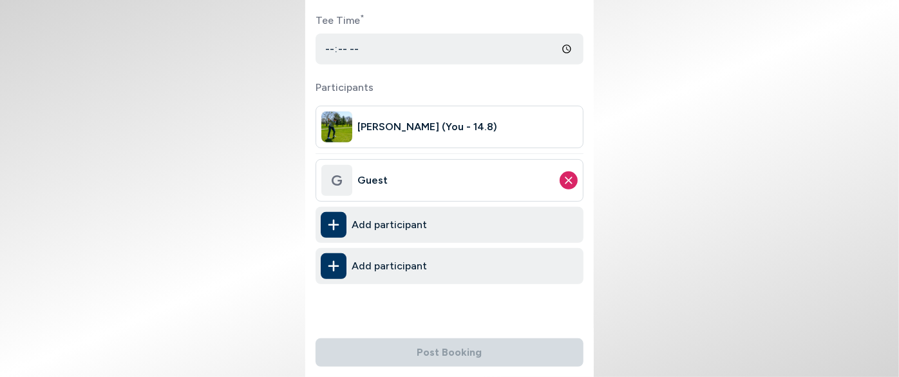
click at [384, 227] on span "Add participant" at bounding box center [388, 224] width 75 height 15
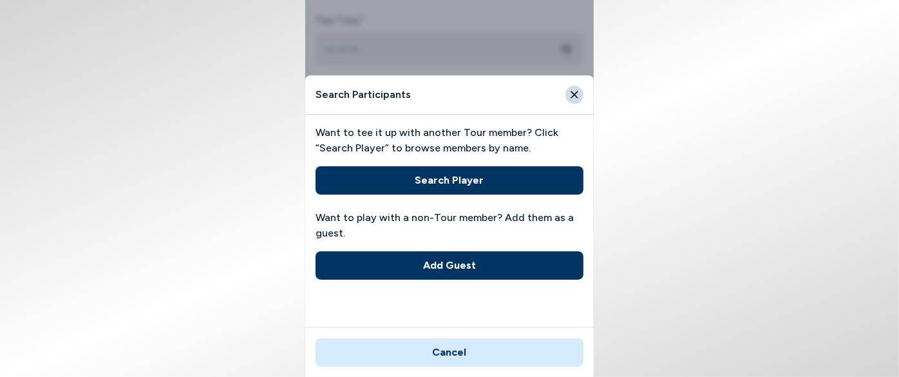
click at [444, 171] on button "Search Player" at bounding box center [449, 180] width 268 height 28
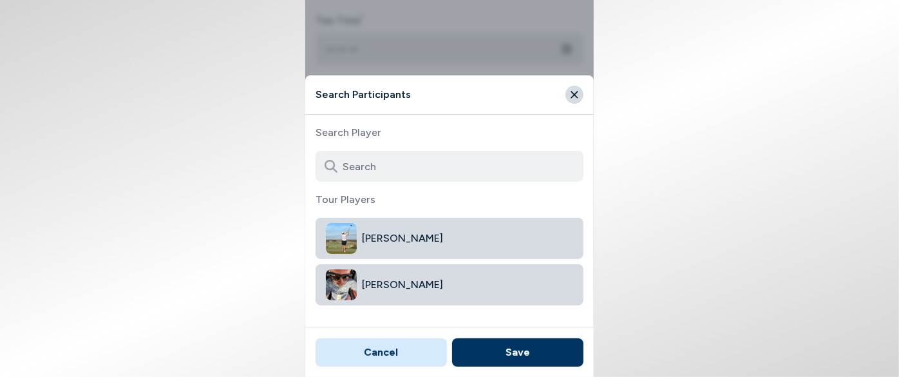
click at [436, 173] on input at bounding box center [449, 166] width 268 height 31
click at [398, 245] on span "[PERSON_NAME]" at bounding box center [467, 237] width 211 height 15
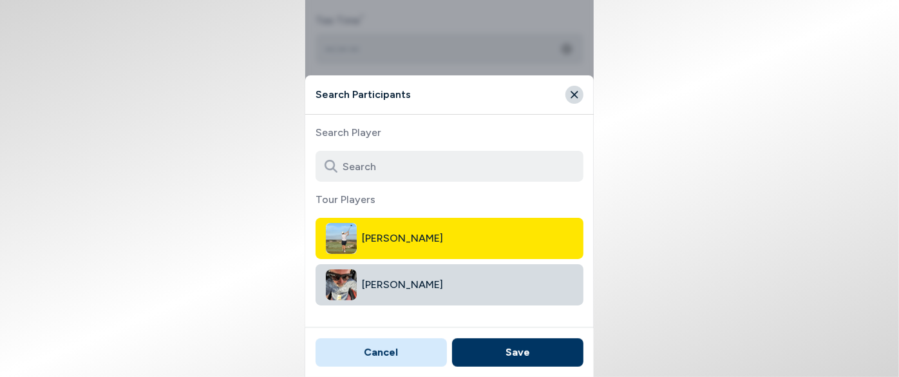
click at [493, 351] on button "Save" at bounding box center [517, 352] width 131 height 28
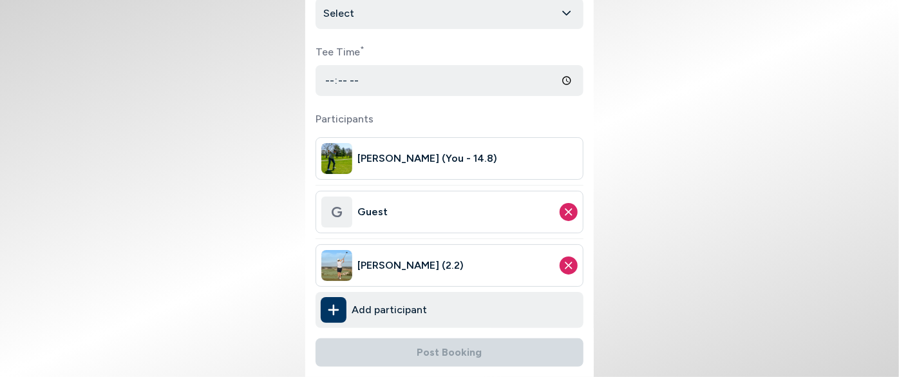
scroll to position [133, 0]
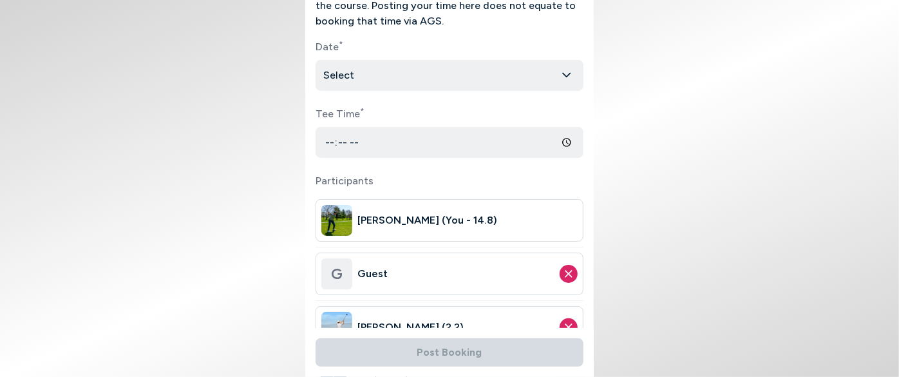
click at [357, 140] on input "Tee Time *" at bounding box center [449, 142] width 268 height 31
click at [359, 140] on input "Tee Time *" at bounding box center [449, 142] width 268 height 31
type input "14:50"
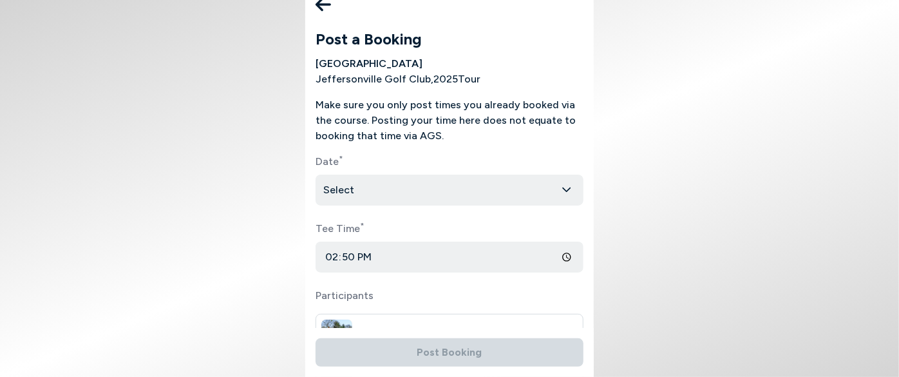
scroll to position [16, 0]
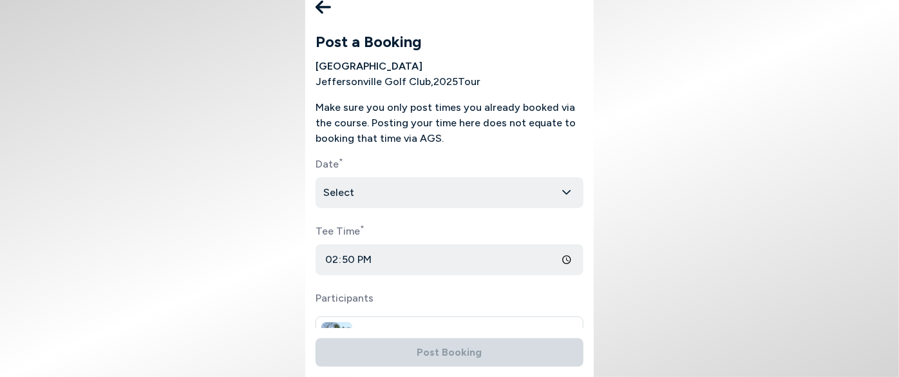
click at [425, 212] on div "Date * Select Tee Time * 14:50 Participants [PERSON_NAME] (You - 14.8) G Guest …" at bounding box center [449, 380] width 268 height 448
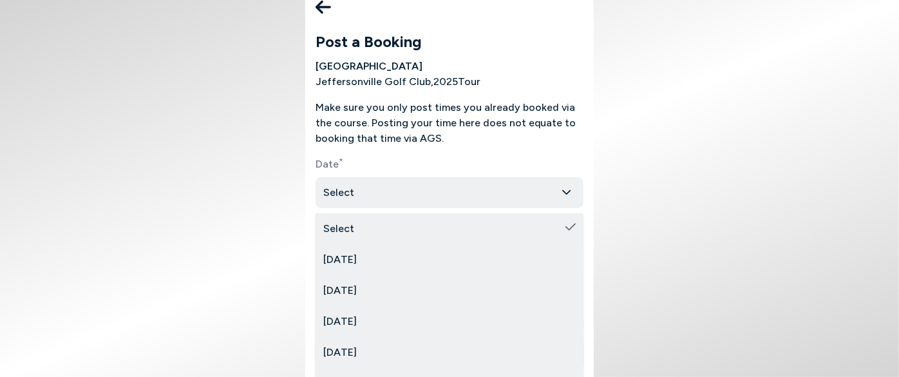
click at [409, 194] on html "Post a Booking [GEOGRAPHIC_DATA] [GEOGRAPHIC_DATA] , 2025 Tour Make sure you on…" at bounding box center [449, 188] width 899 height 377
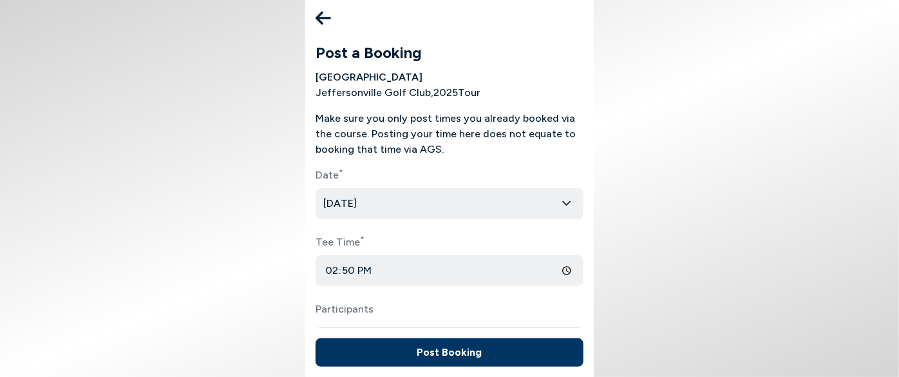
scroll to position [0, 0]
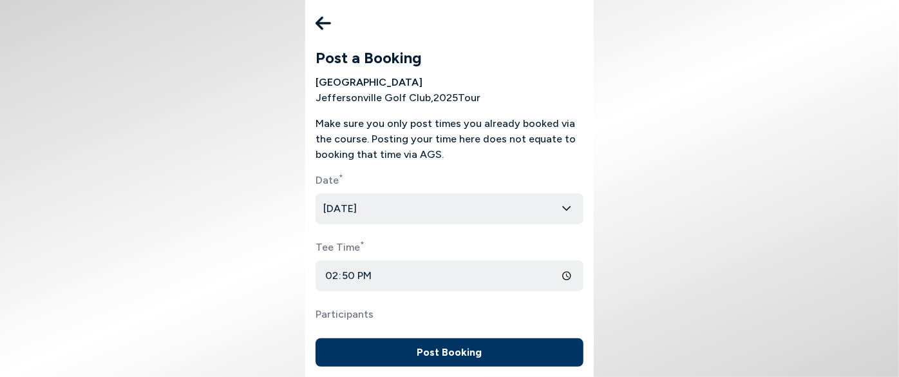
click at [317, 27] on icon at bounding box center [322, 23] width 15 height 26
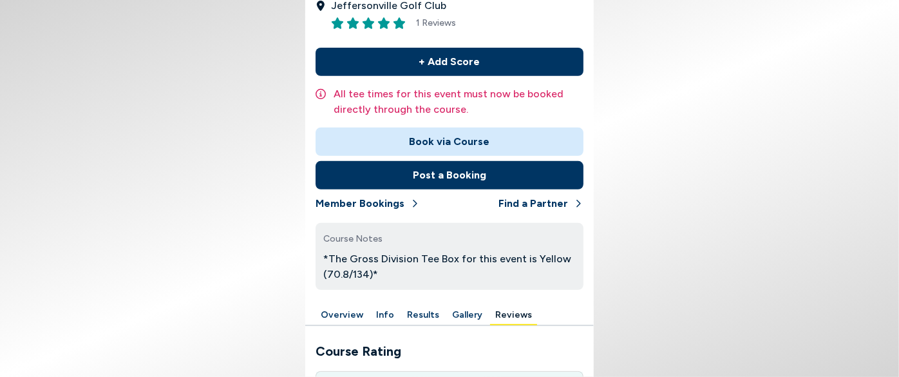
scroll to position [292, 0]
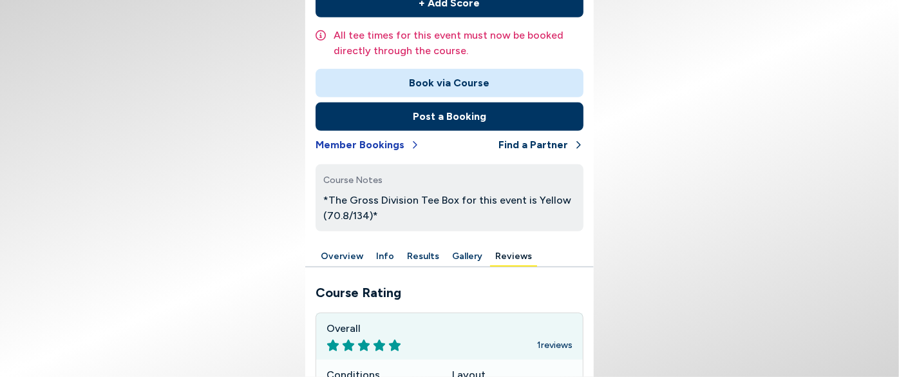
click at [362, 145] on button "Member Bookings" at bounding box center [367, 145] width 104 height 28
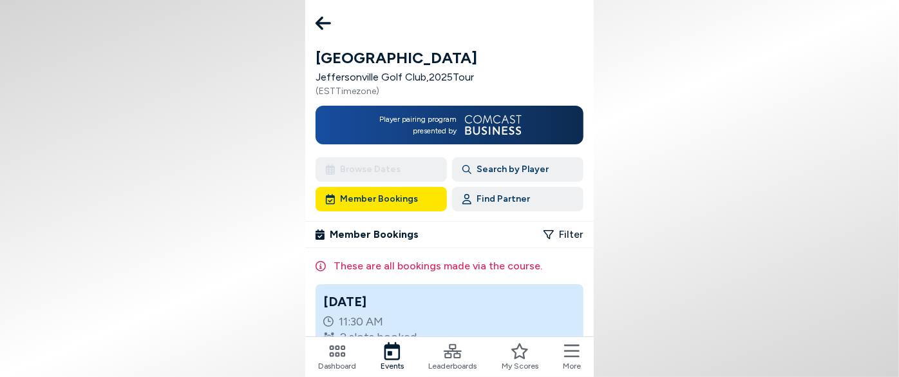
scroll to position [29, 0]
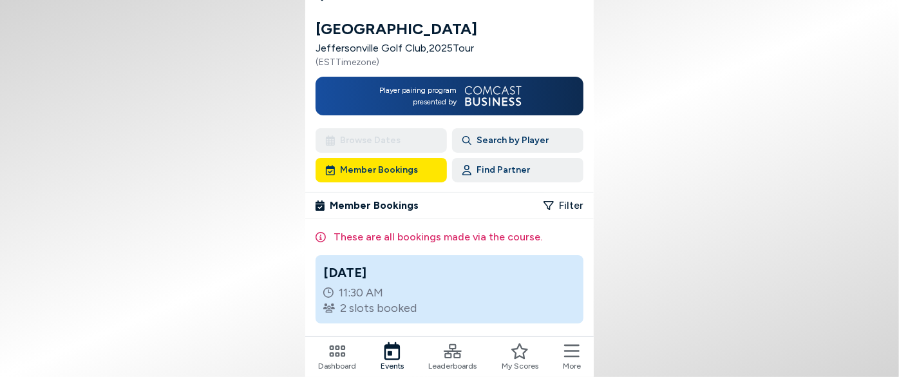
click at [369, 280] on h3 "[DATE]" at bounding box center [449, 272] width 252 height 19
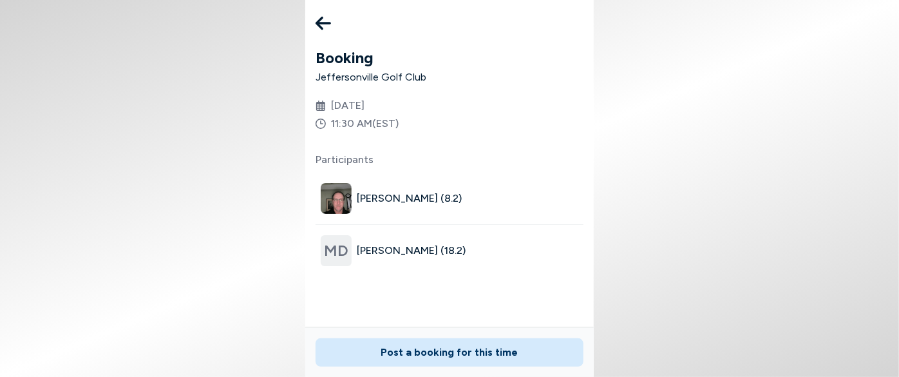
click at [398, 201] on span "[PERSON_NAME] (8.2)" at bounding box center [467, 198] width 221 height 15
click at [337, 205] on img at bounding box center [336, 198] width 31 height 31
click at [322, 23] on icon at bounding box center [322, 24] width 15 height 14
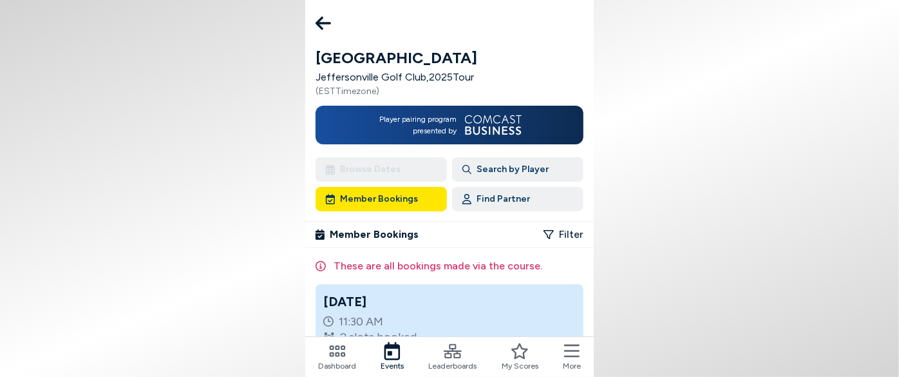
click at [494, 170] on button "Search by Player" at bounding box center [517, 169] width 131 height 24
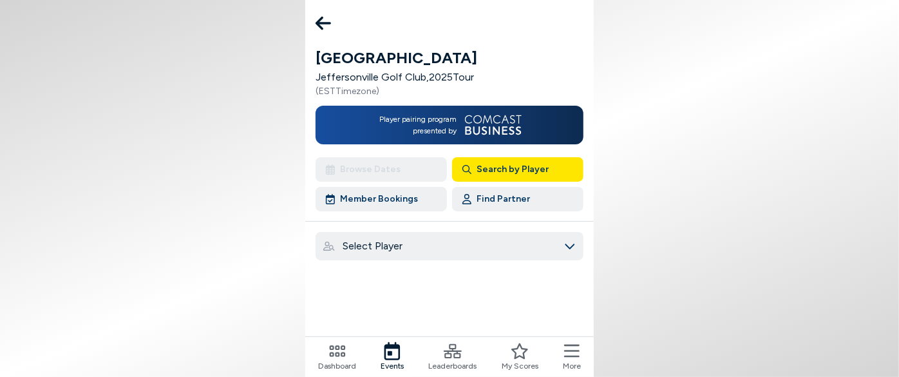
click at [505, 200] on button "Find Partner" at bounding box center [517, 199] width 131 height 24
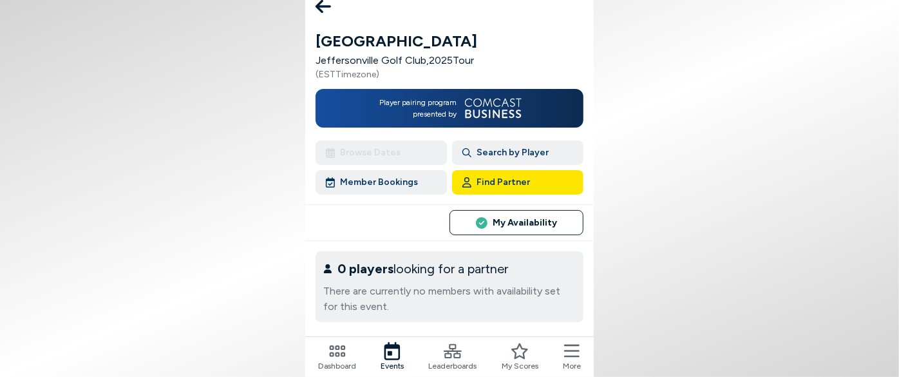
scroll to position [26, 0]
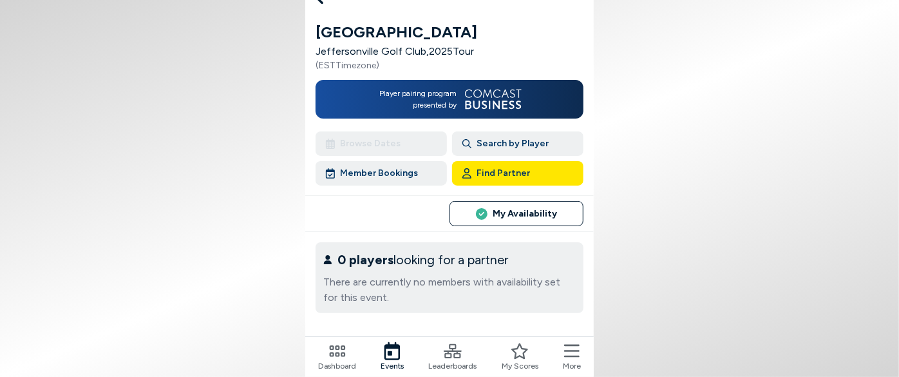
click at [520, 210] on button "My Availability" at bounding box center [516, 213] width 134 height 25
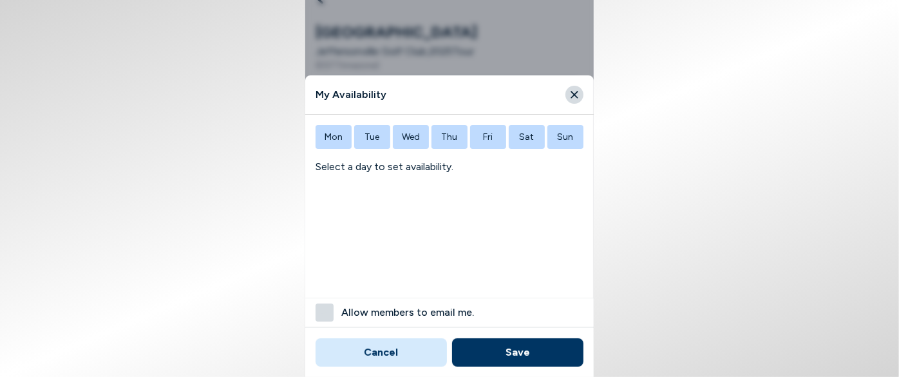
click at [332, 134] on button "Mon" at bounding box center [333, 137] width 36 height 24
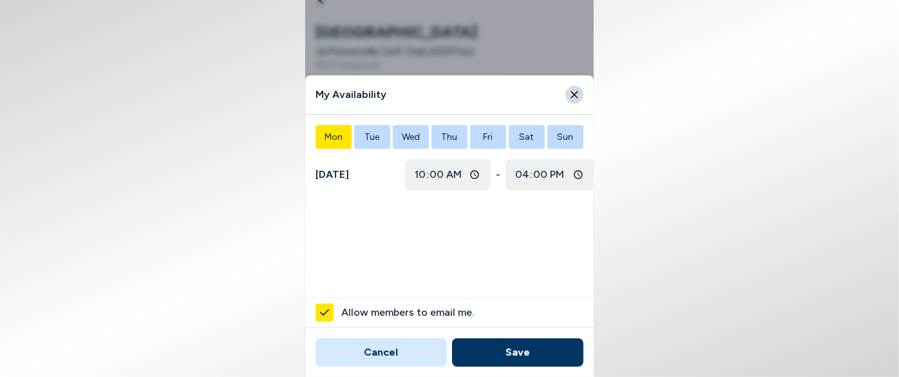
click at [425, 151] on div "Mon Tue Wed Thu Fri Sat Sun [DATE] 10:00 - 16:00 Allow members to email me." at bounding box center [449, 160] width 268 height 70
click at [436, 136] on button "Thu" at bounding box center [449, 137] width 36 height 24
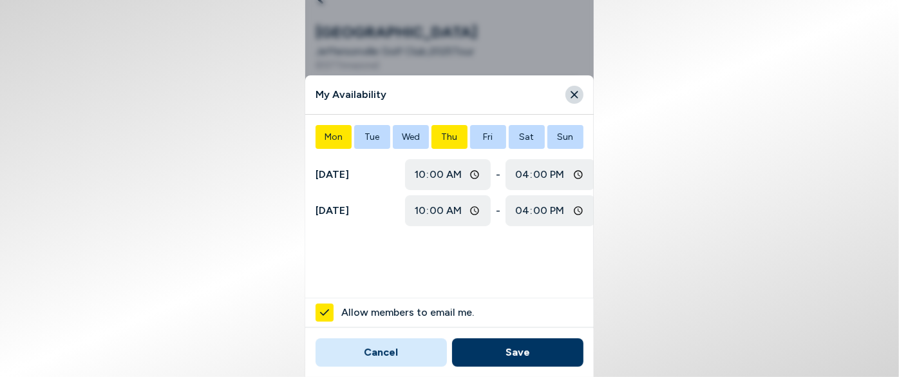
click at [575, 96] on icon "Close" at bounding box center [573, 94] width 7 height 7
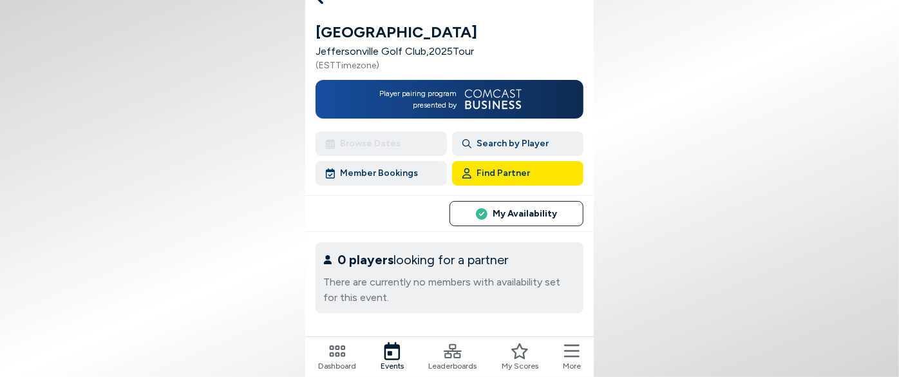
click at [571, 352] on icon at bounding box center [571, 351] width 15 height 18
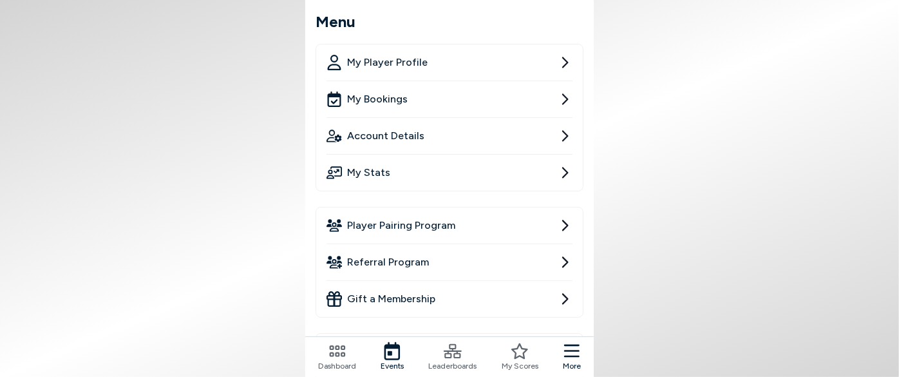
click at [420, 231] on span "Player Pairing Program" at bounding box center [401, 225] width 108 height 15
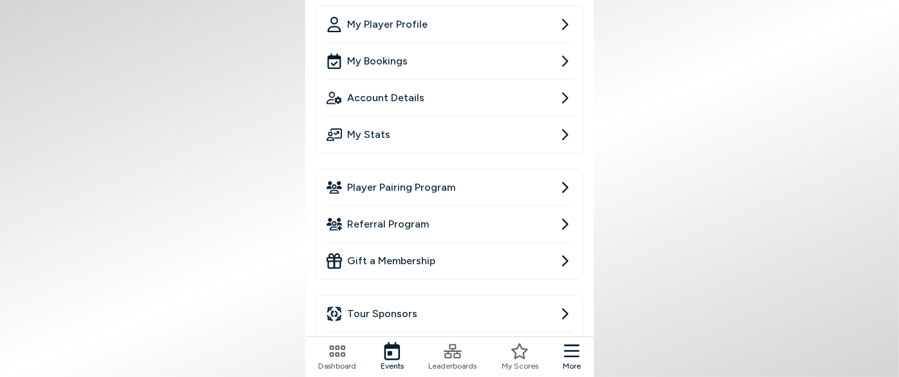
scroll to position [58, 0]
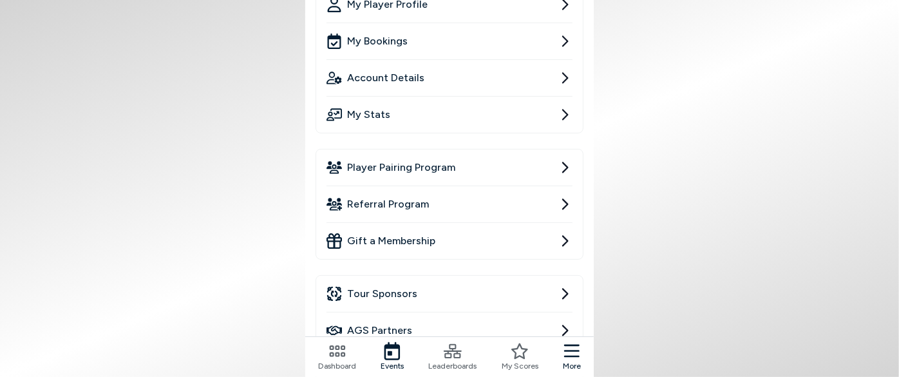
click at [431, 167] on span "Player Pairing Program" at bounding box center [401, 167] width 108 height 15
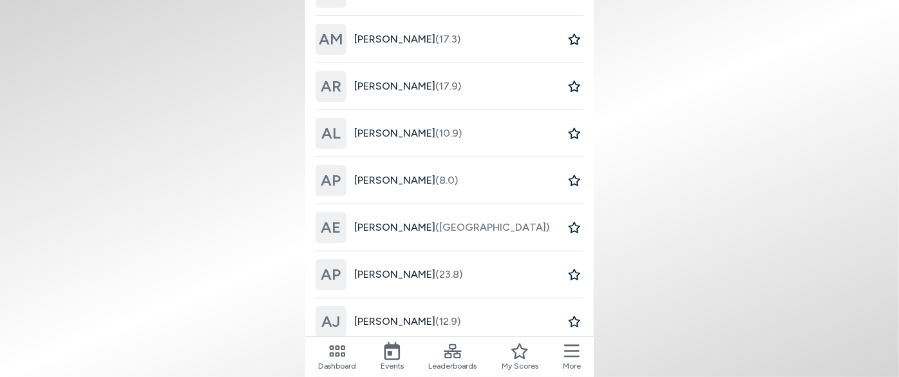
scroll to position [82, 0]
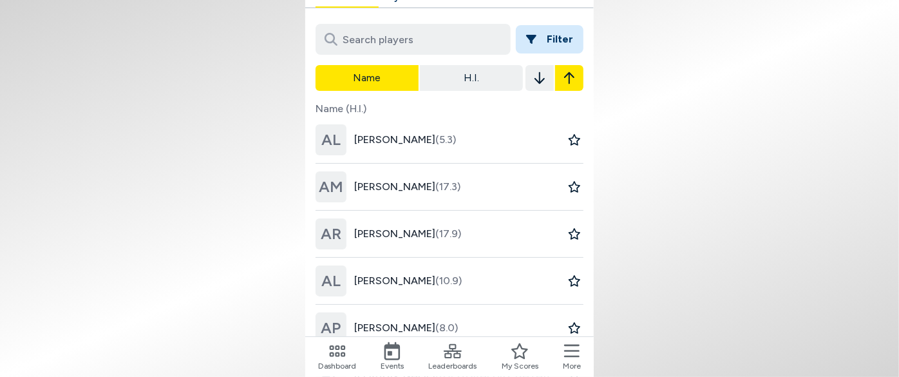
click at [402, 148] on div "AL [PERSON_NAME] (5.3)" at bounding box center [385, 139] width 140 height 46
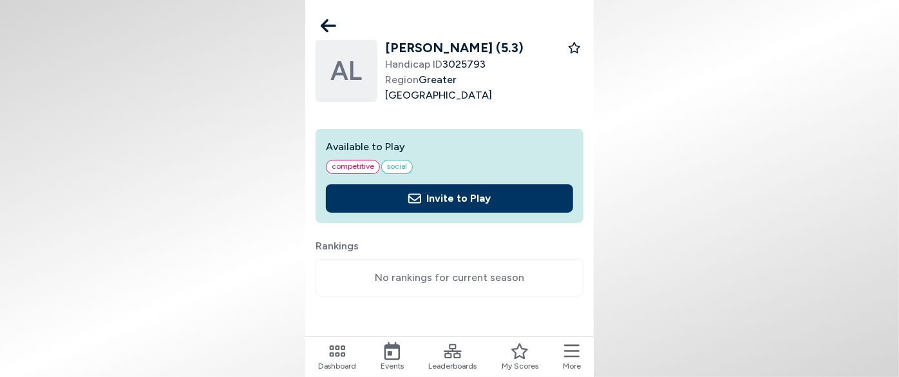
click at [452, 195] on button "Invite to Play" at bounding box center [449, 198] width 247 height 28
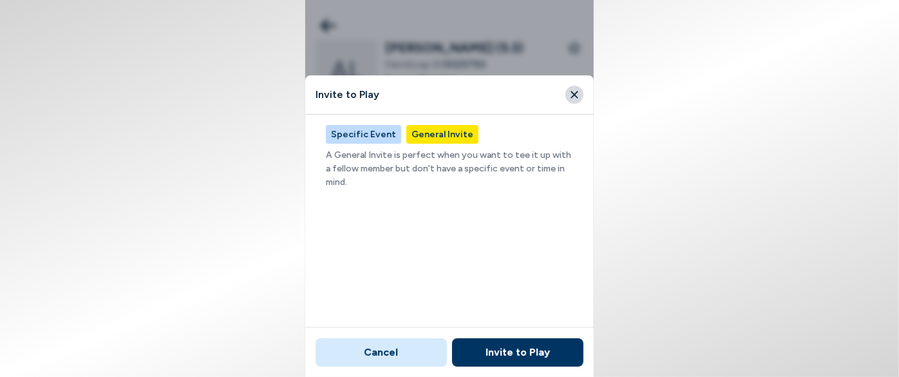
click at [366, 140] on button "Specific Event" at bounding box center [363, 134] width 75 height 19
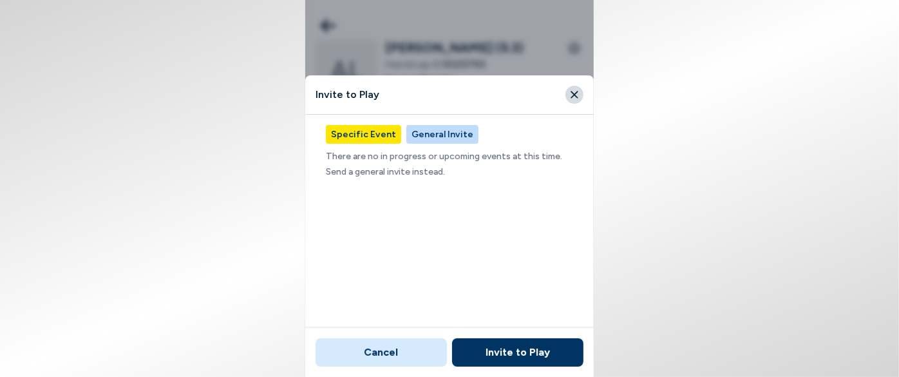
click at [416, 136] on button "General Invite" at bounding box center [442, 134] width 72 height 19
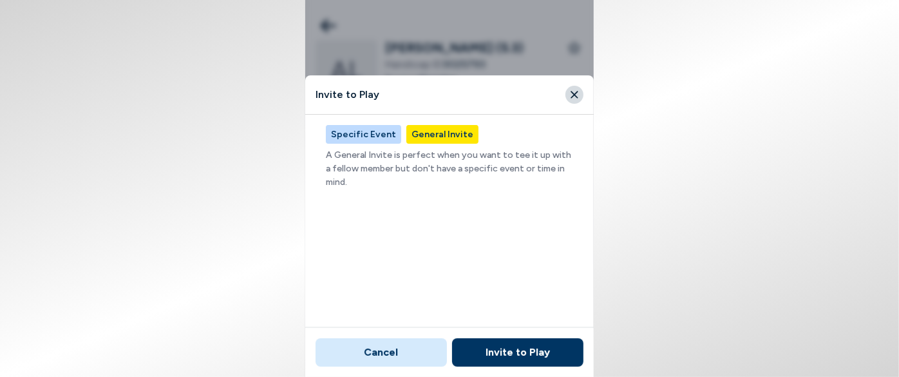
click at [360, 138] on button "Specific Event" at bounding box center [363, 134] width 75 height 19
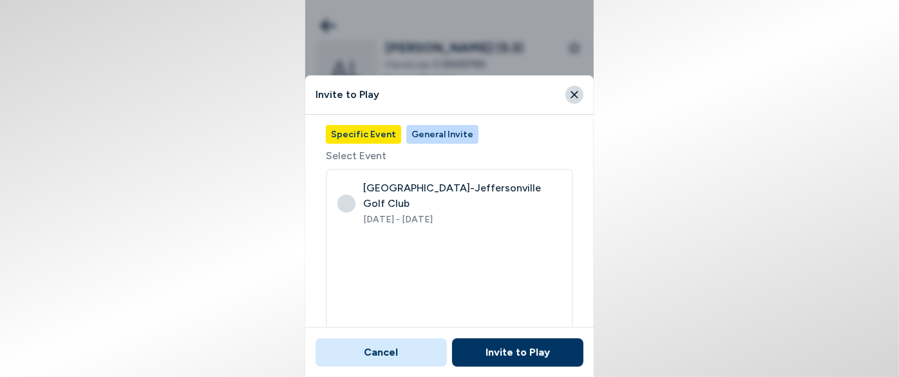
click at [420, 134] on button "General Invite" at bounding box center [442, 134] width 72 height 19
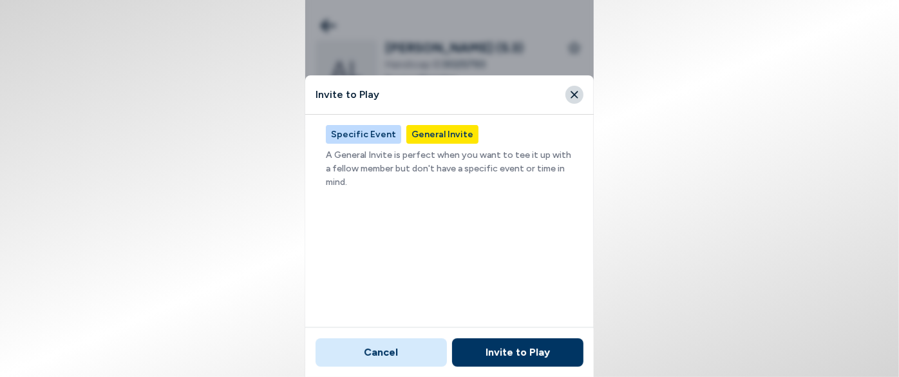
click at [360, 135] on button "Specific Event" at bounding box center [363, 134] width 75 height 19
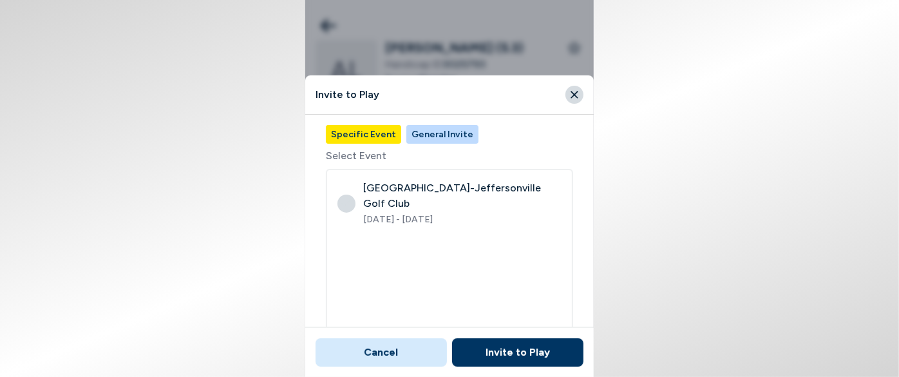
click at [349, 200] on icon "button" at bounding box center [346, 203] width 10 height 10
click at [578, 91] on icon "Close" at bounding box center [574, 95] width 12 height 12
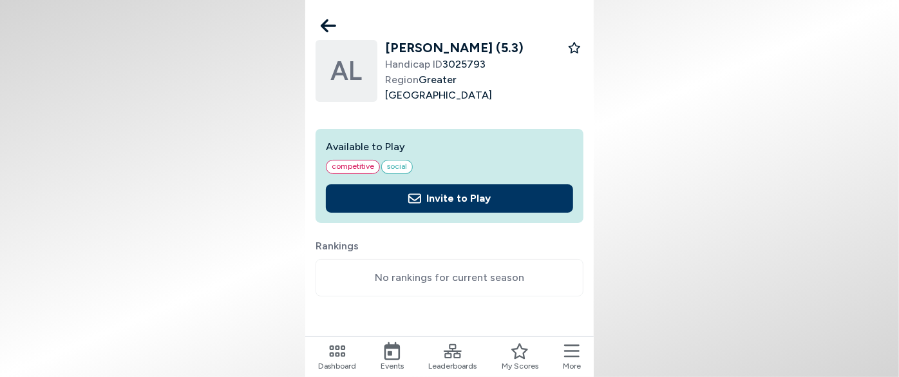
click at [379, 365] on nav "Dashboard Events Leaderboards My Scores More" at bounding box center [449, 356] width 288 height 41
click at [387, 360] on span "Events" at bounding box center [391, 366] width 23 height 12
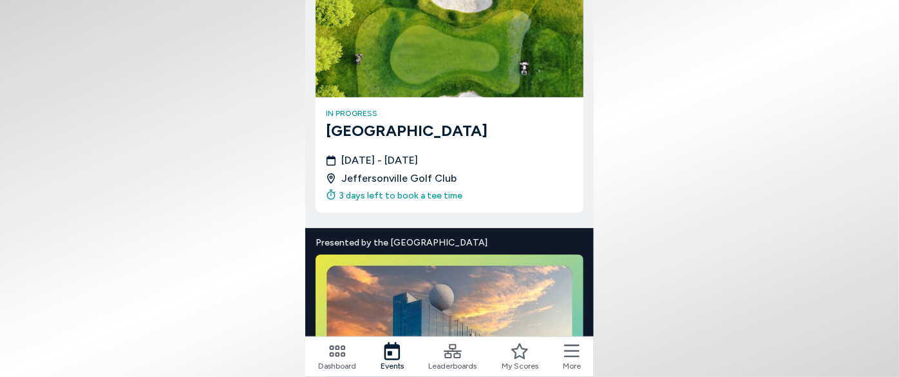
scroll to position [943, 0]
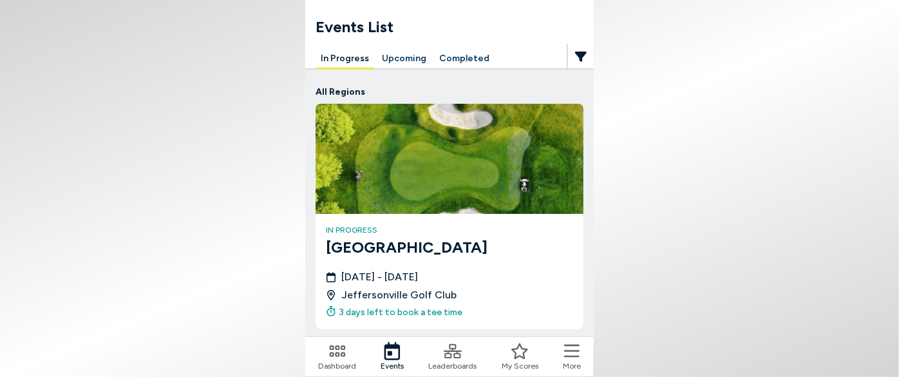
click at [391, 244] on h3 "[GEOGRAPHIC_DATA]" at bounding box center [449, 247] width 247 height 23
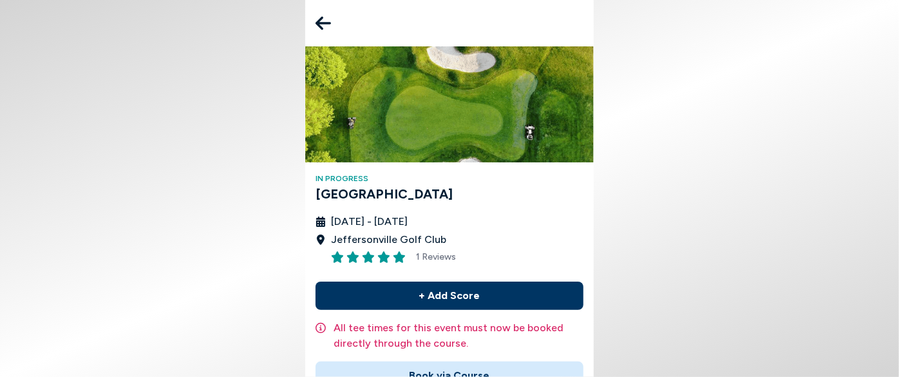
click at [326, 25] on icon at bounding box center [322, 23] width 15 height 26
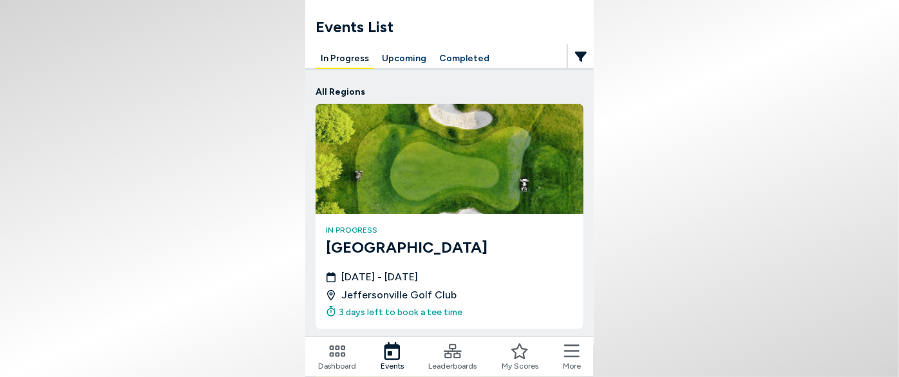
click at [402, 228] on h4 "in progress" at bounding box center [449, 230] width 247 height 12
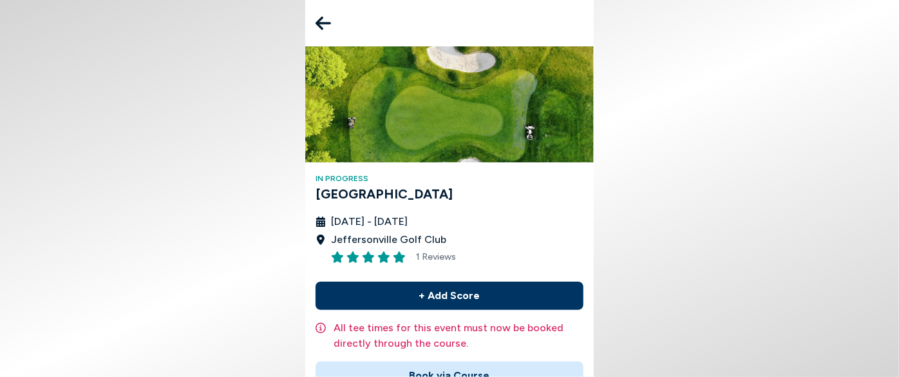
click at [319, 23] on icon at bounding box center [322, 24] width 15 height 14
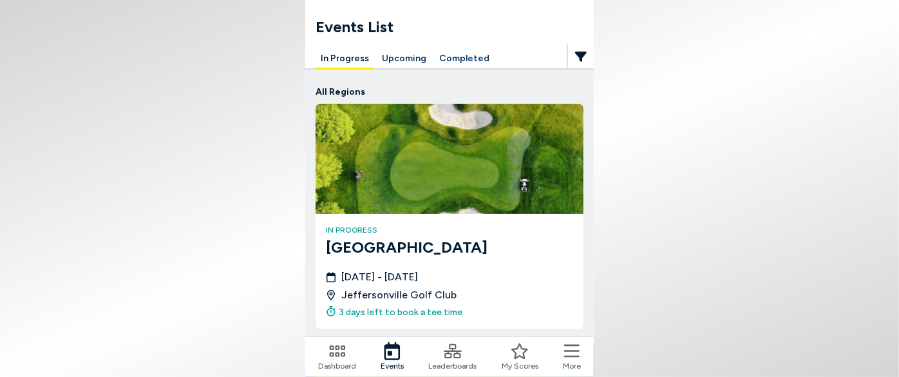
click at [572, 351] on icon at bounding box center [571, 350] width 15 height 13
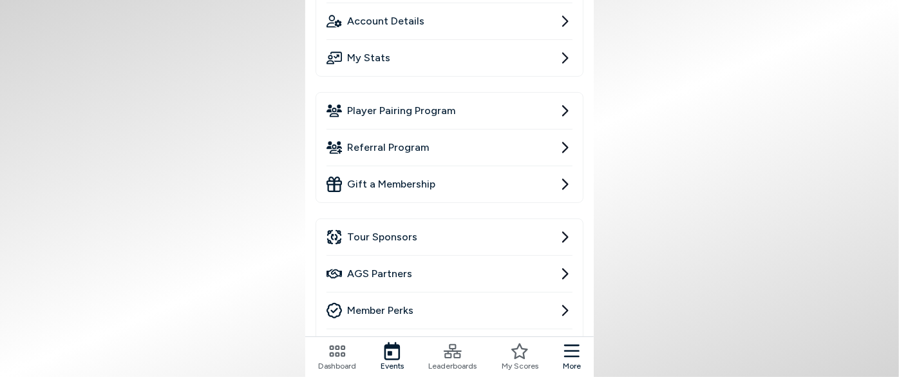
scroll to position [175, 0]
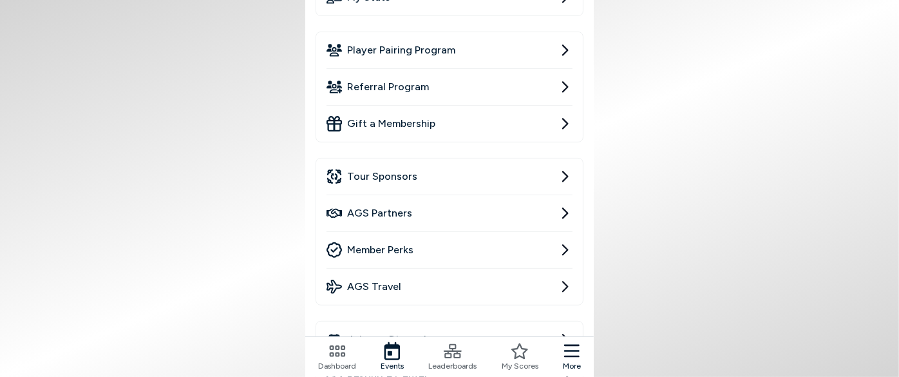
click at [385, 174] on span "Tour Sponsors" at bounding box center [382, 176] width 70 height 15
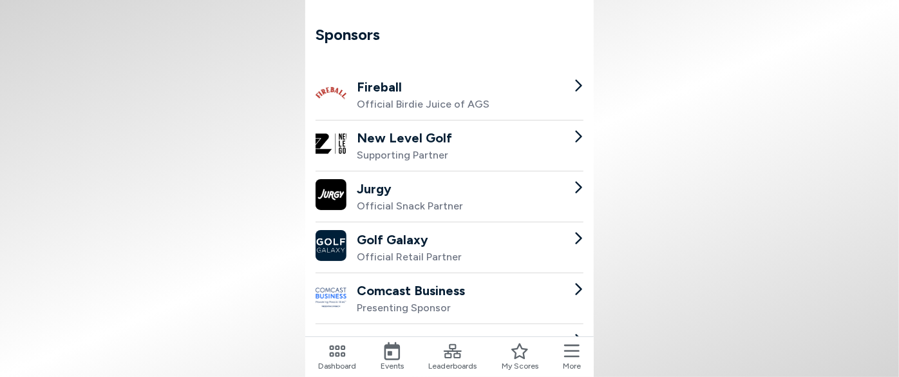
click at [374, 94] on h2 "Fireball" at bounding box center [423, 86] width 133 height 19
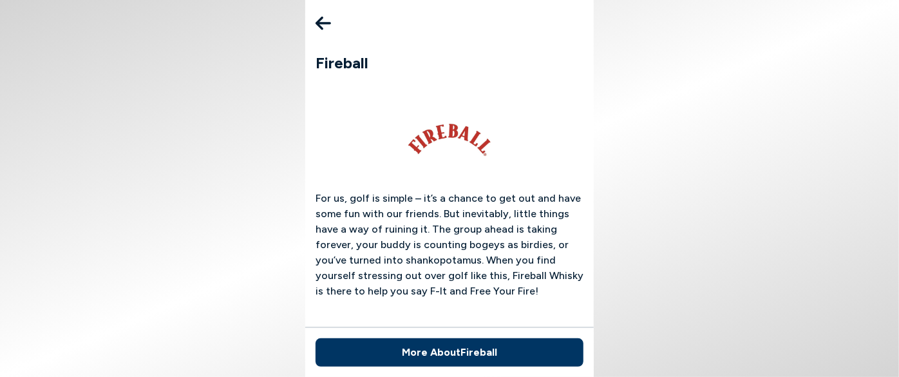
click at [326, 18] on icon at bounding box center [322, 23] width 15 height 26
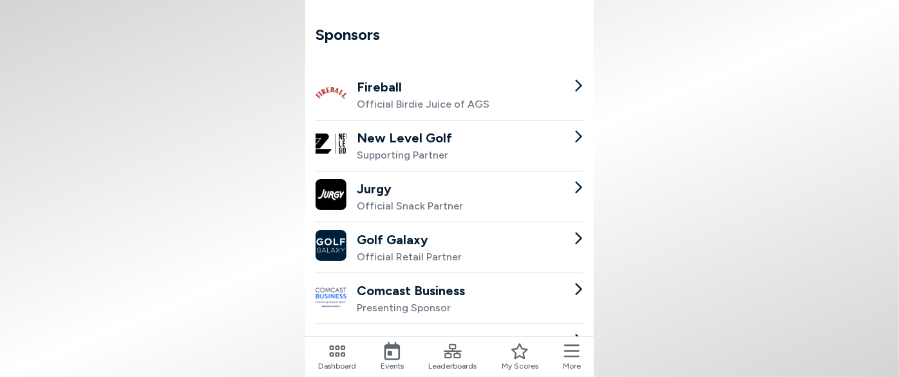
click at [398, 349] on icon at bounding box center [392, 351] width 16 height 18
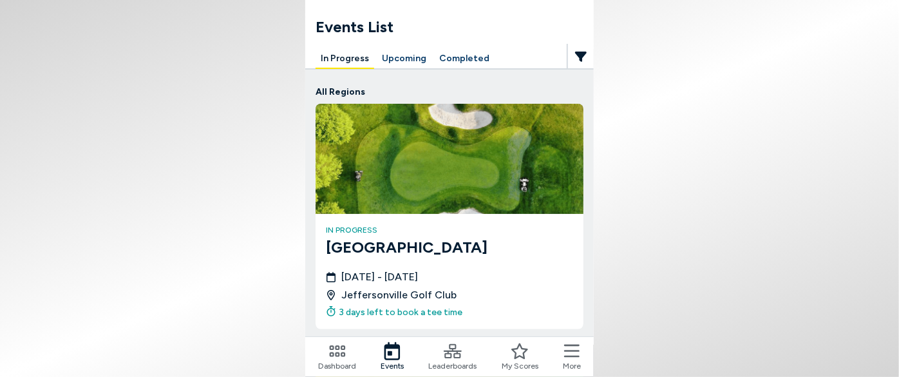
click at [573, 355] on icon at bounding box center [571, 351] width 15 height 18
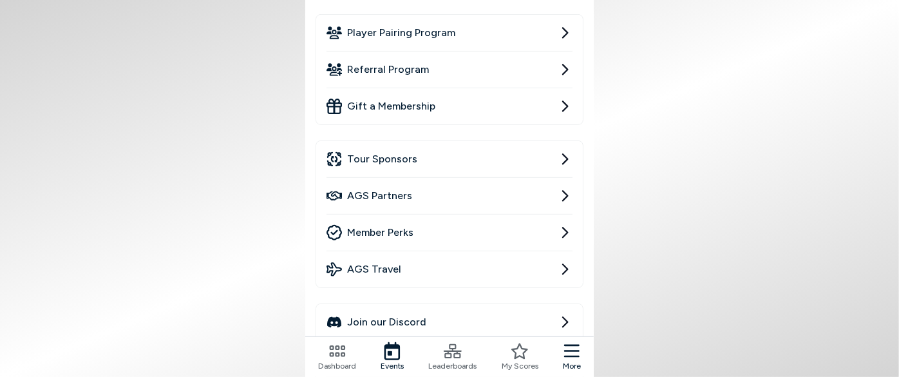
scroll to position [234, 0]
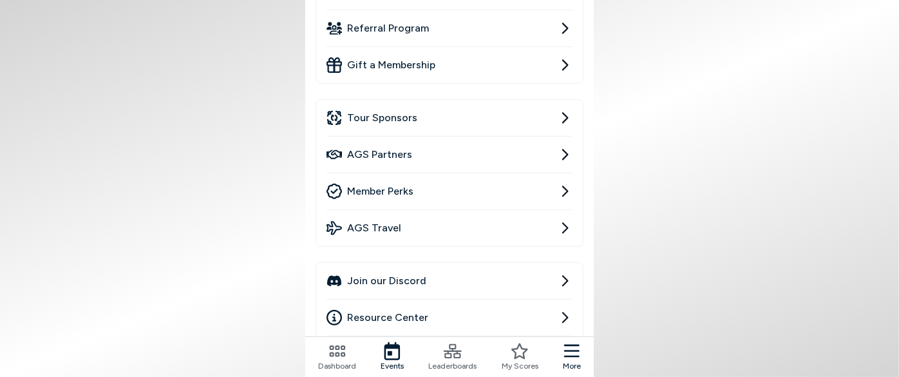
click at [384, 147] on span "AGS Partners" at bounding box center [379, 154] width 65 height 15
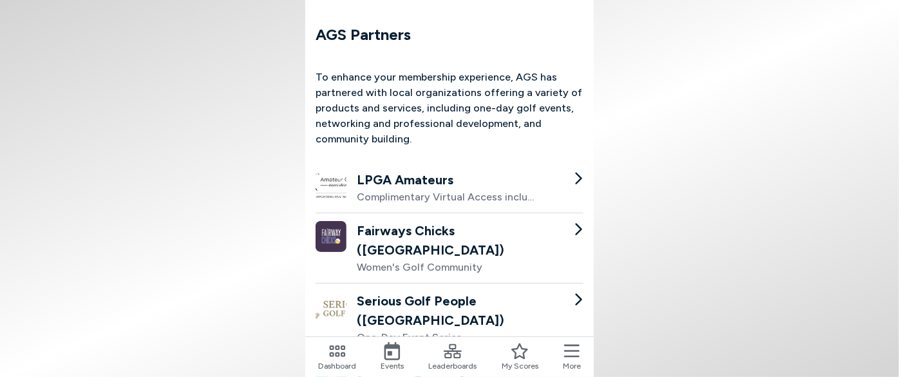
click at [395, 178] on h2 "LPGA Amateurs" at bounding box center [447, 179] width 180 height 19
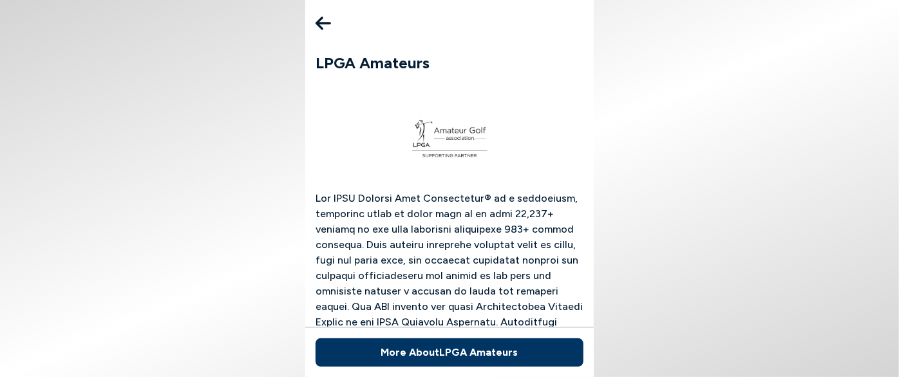
click at [320, 26] on icon at bounding box center [322, 24] width 15 height 14
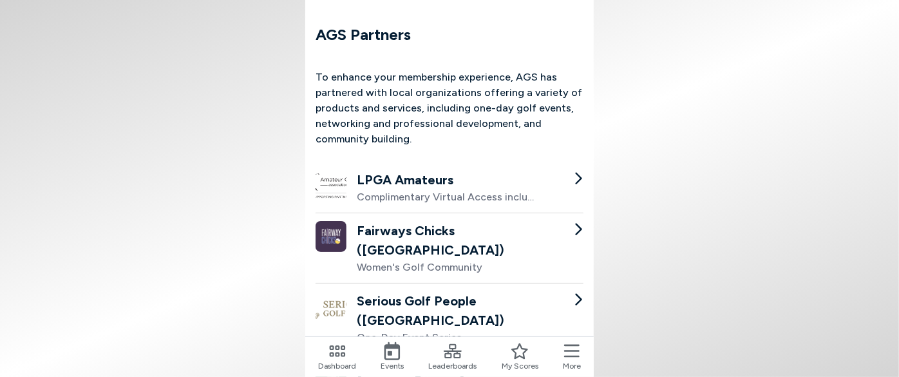
click at [573, 348] on icon at bounding box center [571, 351] width 15 height 18
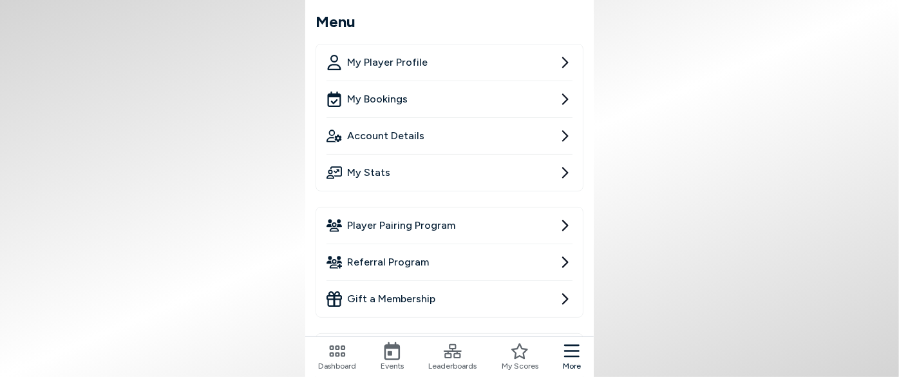
click at [387, 66] on span "My Player Profile" at bounding box center [387, 62] width 80 height 15
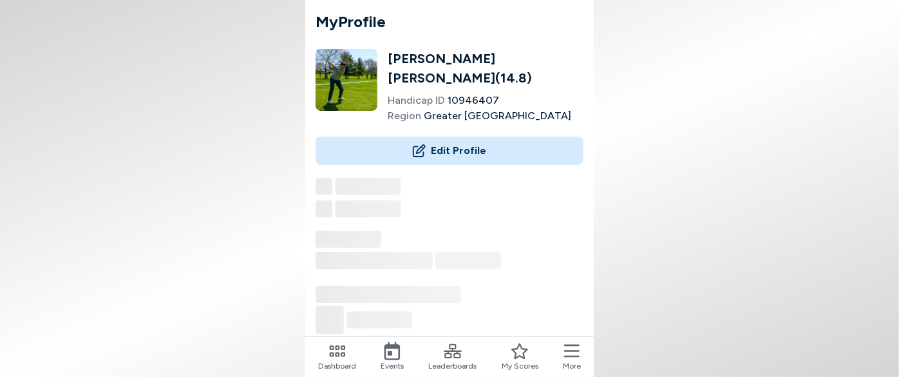
click at [440, 144] on button "Edit Profile" at bounding box center [449, 150] width 268 height 28
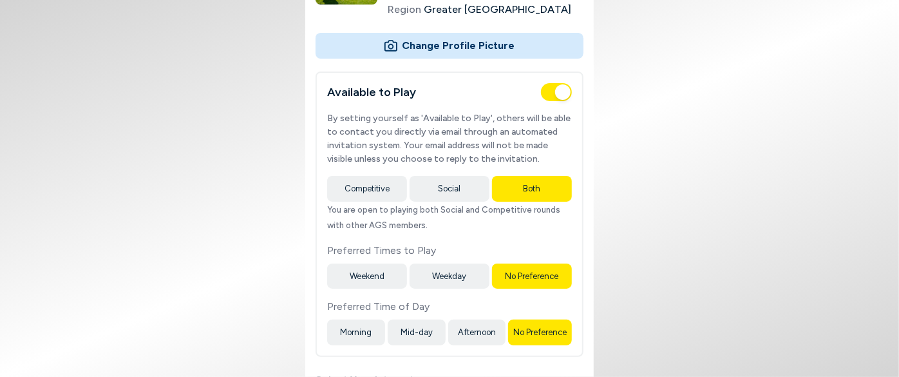
type input "Amateur Golf Society"
type input "Danhersh77"
type input "danhershberg"
type input "[URL][DOMAIN_NAME][PERSON_NAME]"
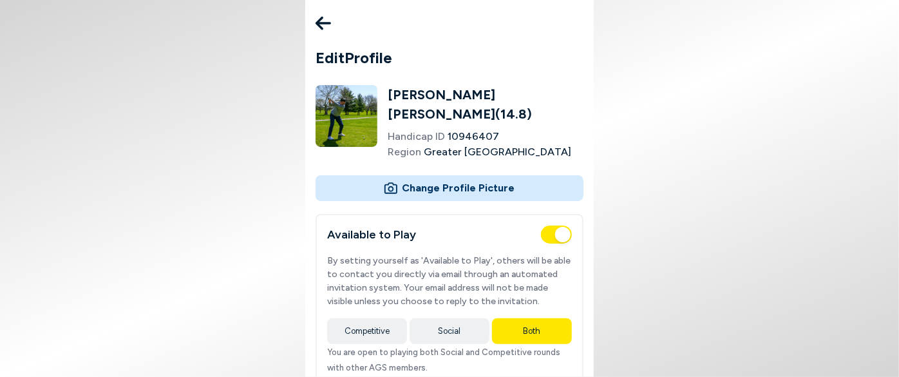
click at [321, 27] on icon at bounding box center [322, 24] width 15 height 14
